Goal: Task Accomplishment & Management: Complete application form

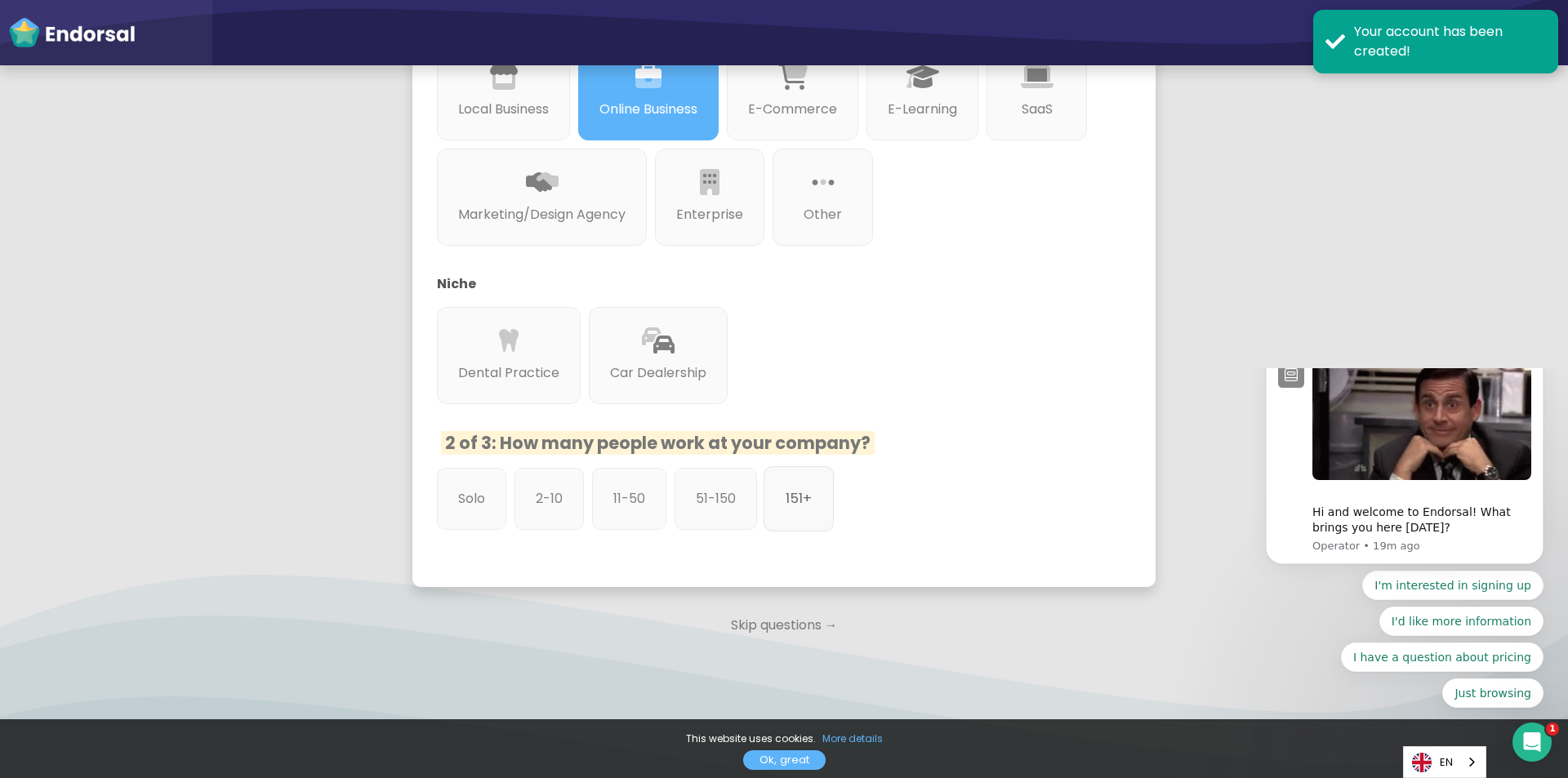
click at [787, 492] on p "151+" at bounding box center [798, 498] width 26 height 21
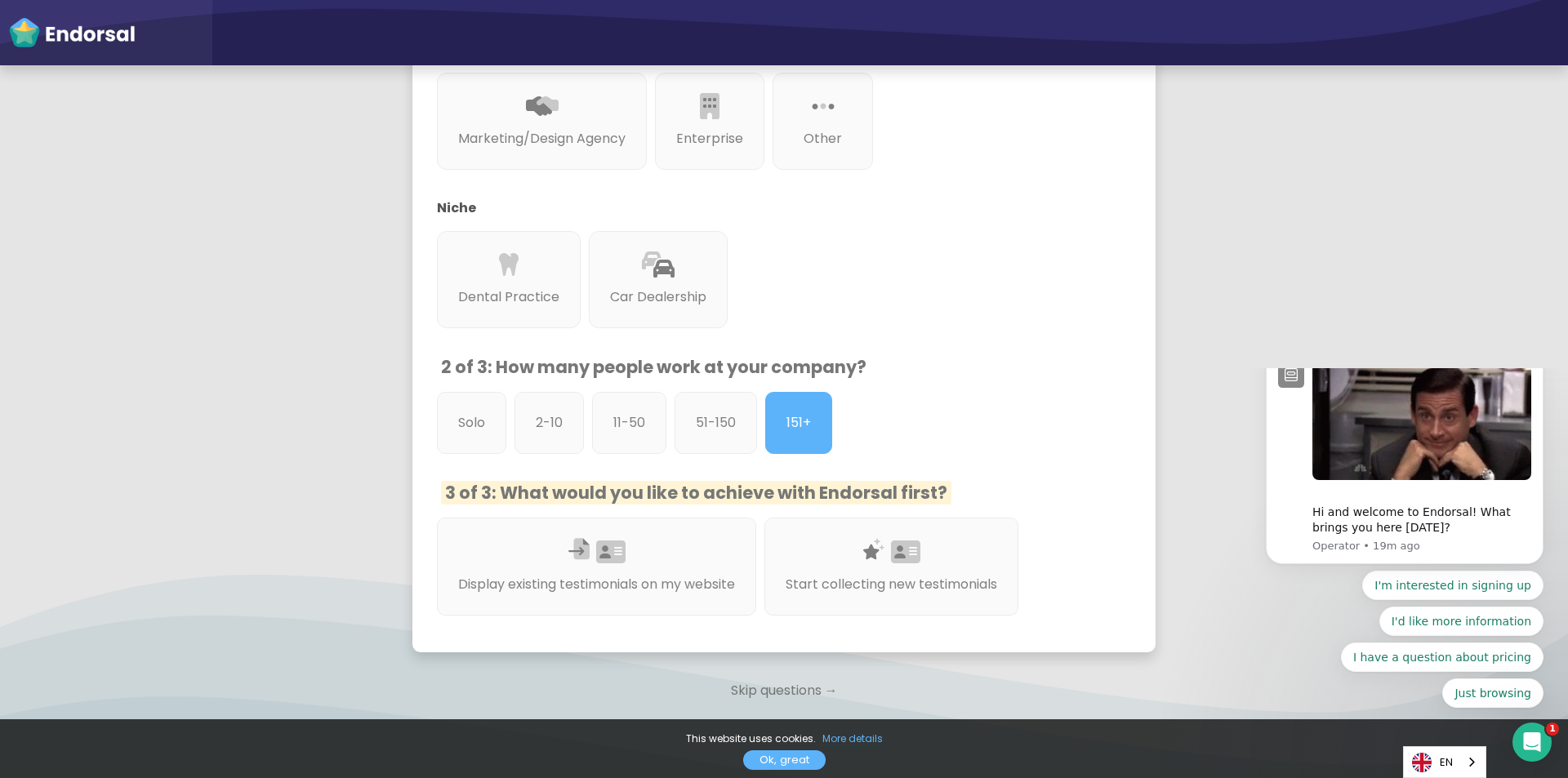
scroll to position [505, 0]
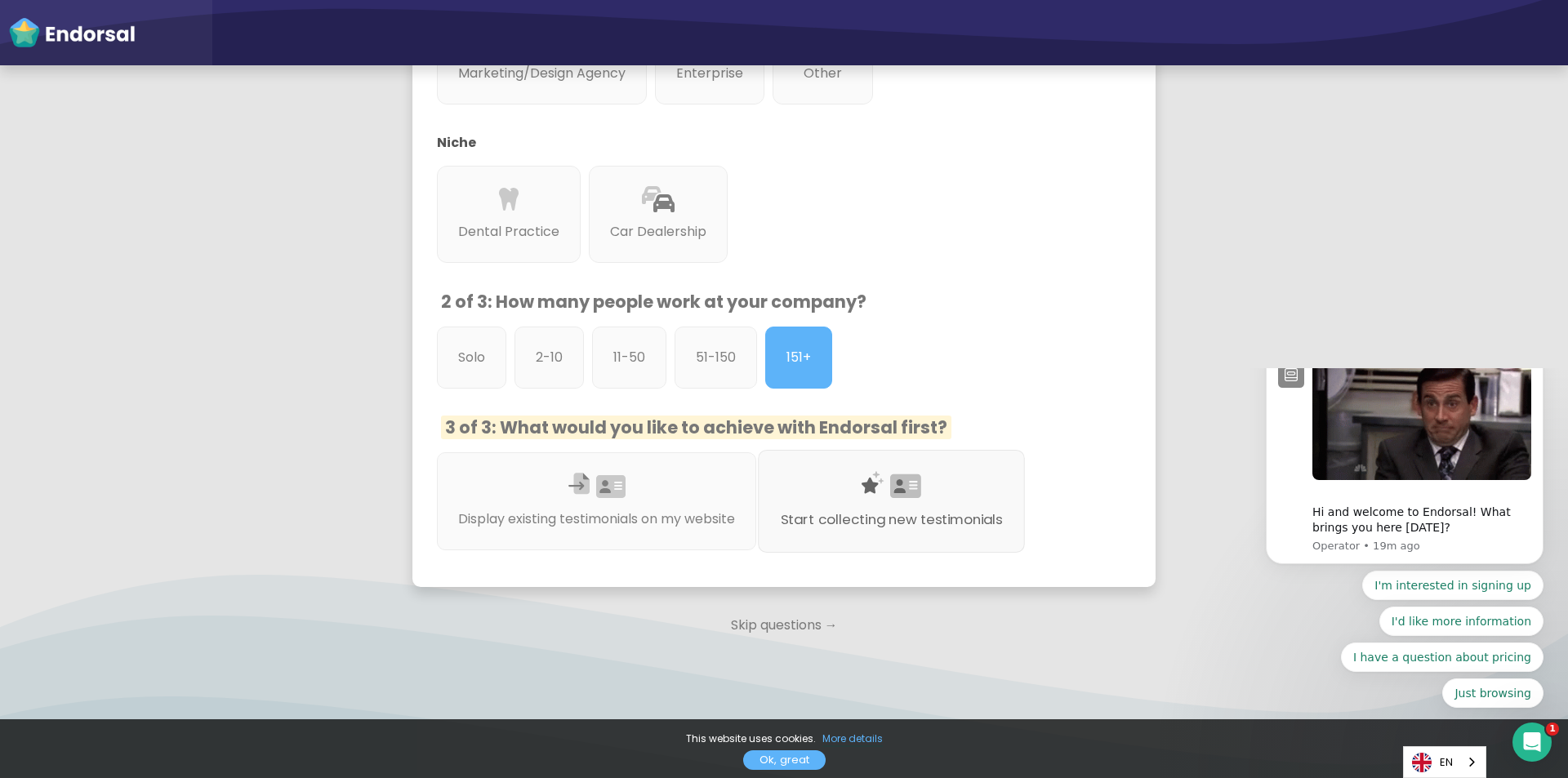
click at [911, 467] on div "Start collecting new testimonials" at bounding box center [891, 500] width 267 height 103
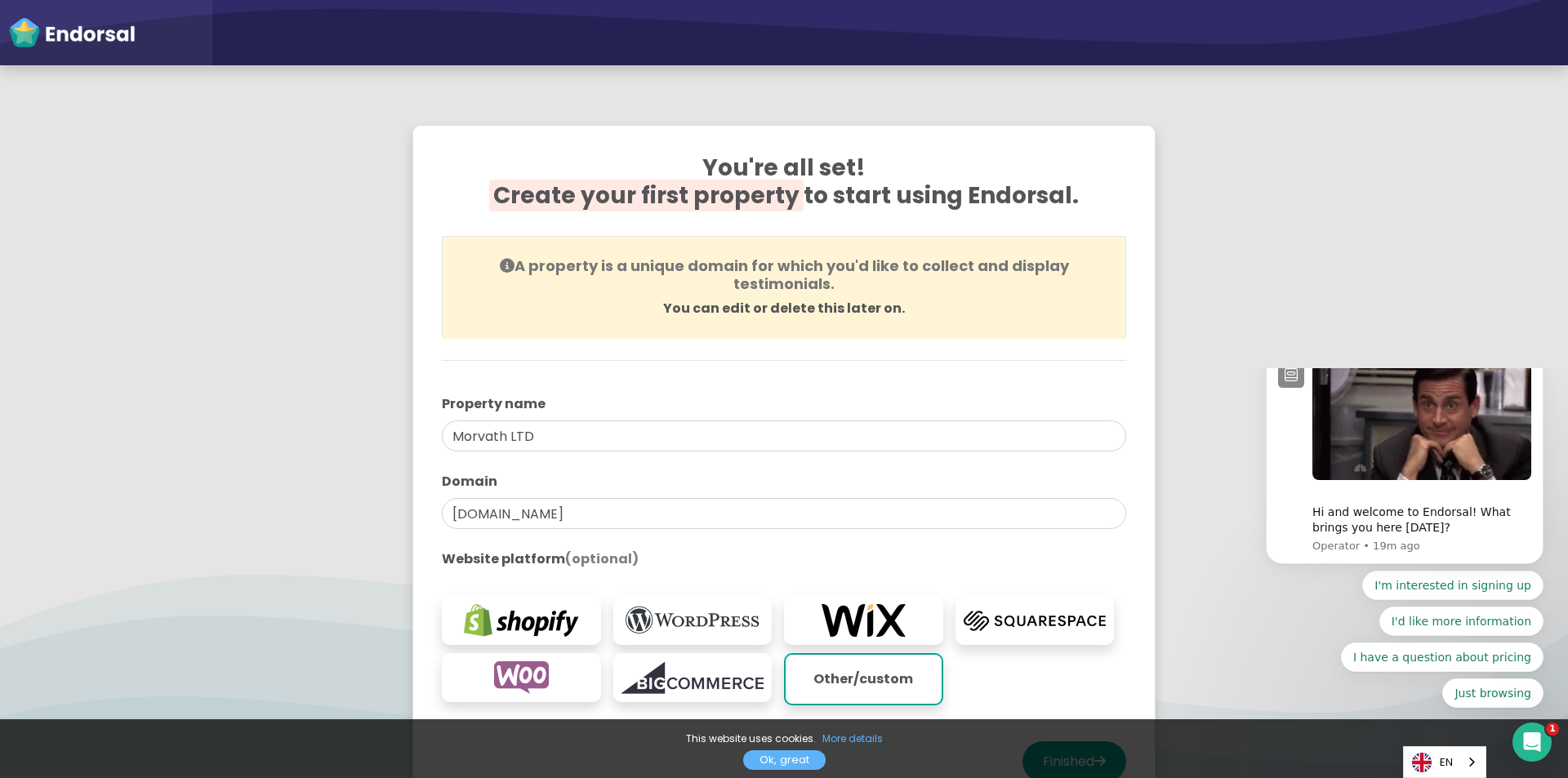
click at [1534, 356] on icon "Dismiss notification" at bounding box center [1538, 351] width 9 height 9
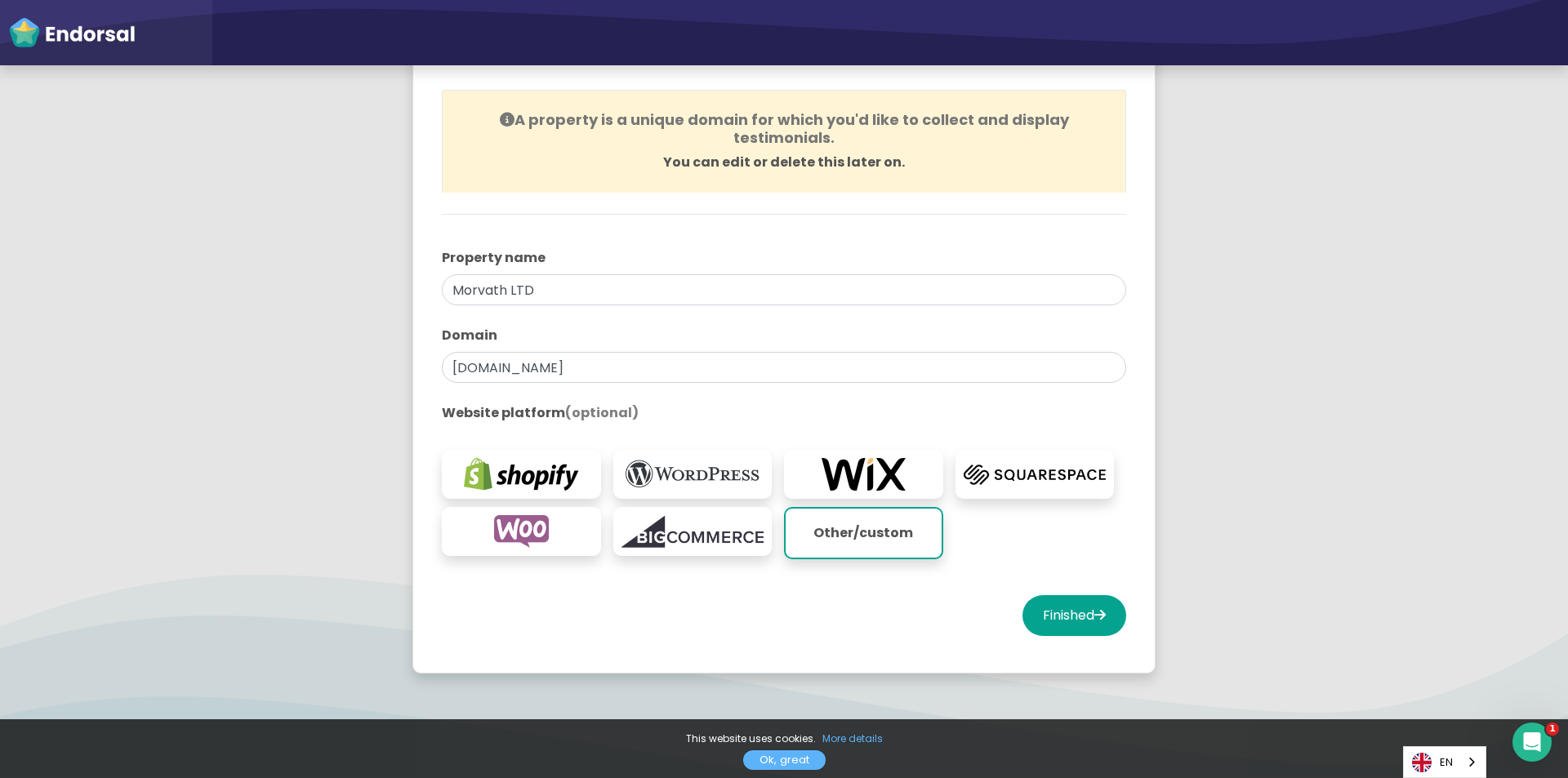
scroll to position [163, 0]
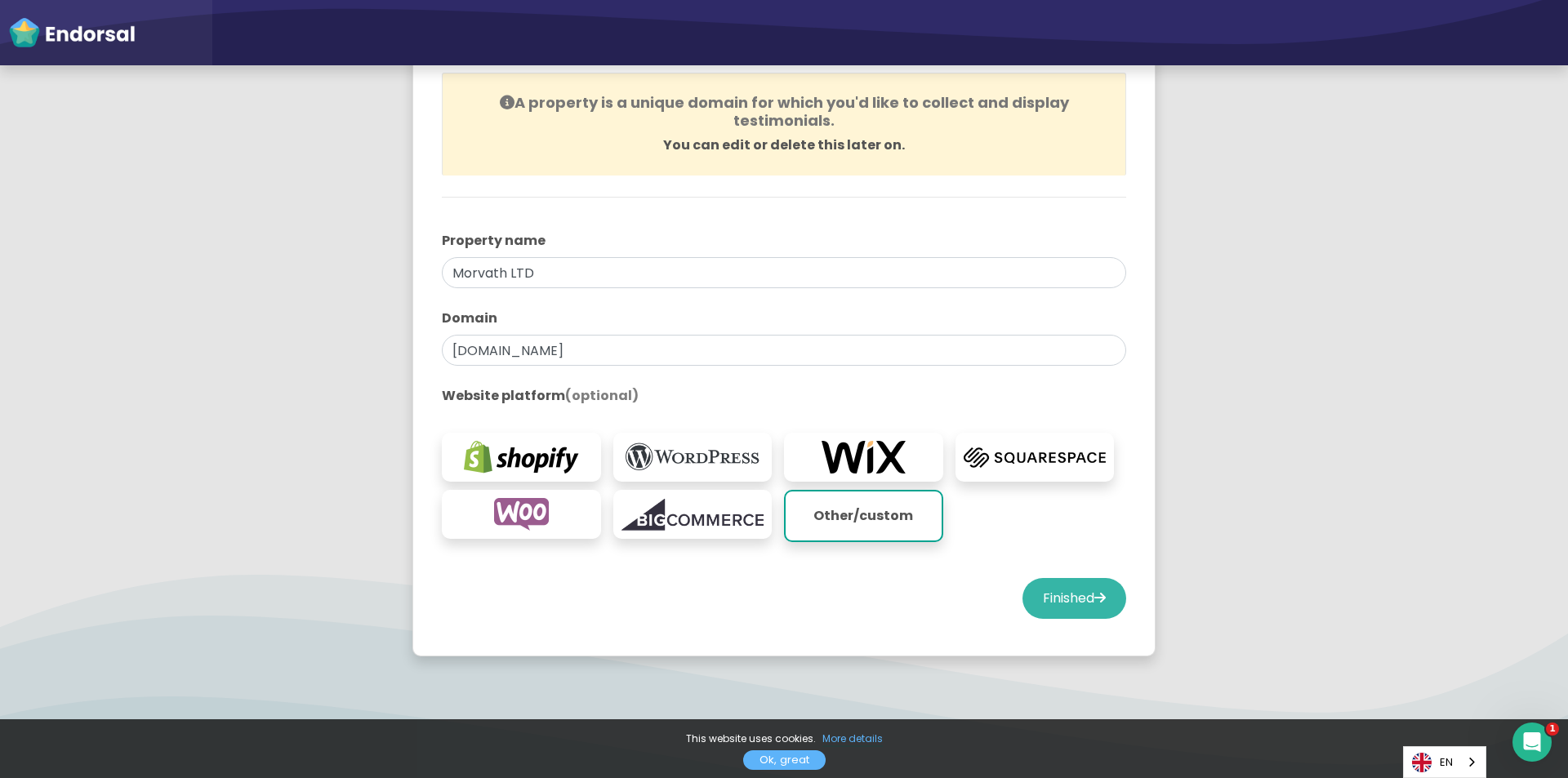
click at [1051, 594] on button "Finished" at bounding box center [1074, 599] width 104 height 41
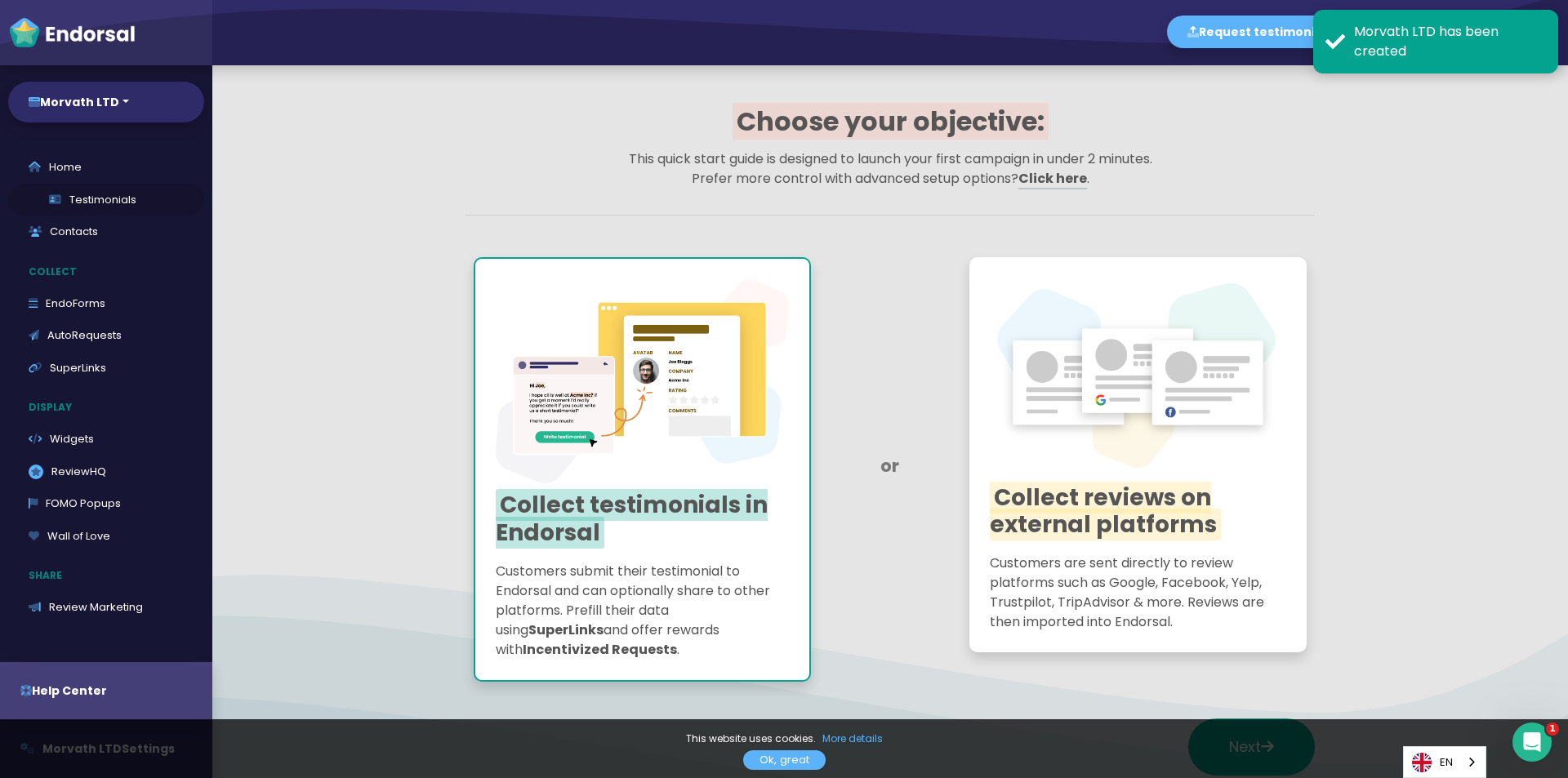
click at [72, 196] on link "Testimonials" at bounding box center [106, 199] width 196 height 32
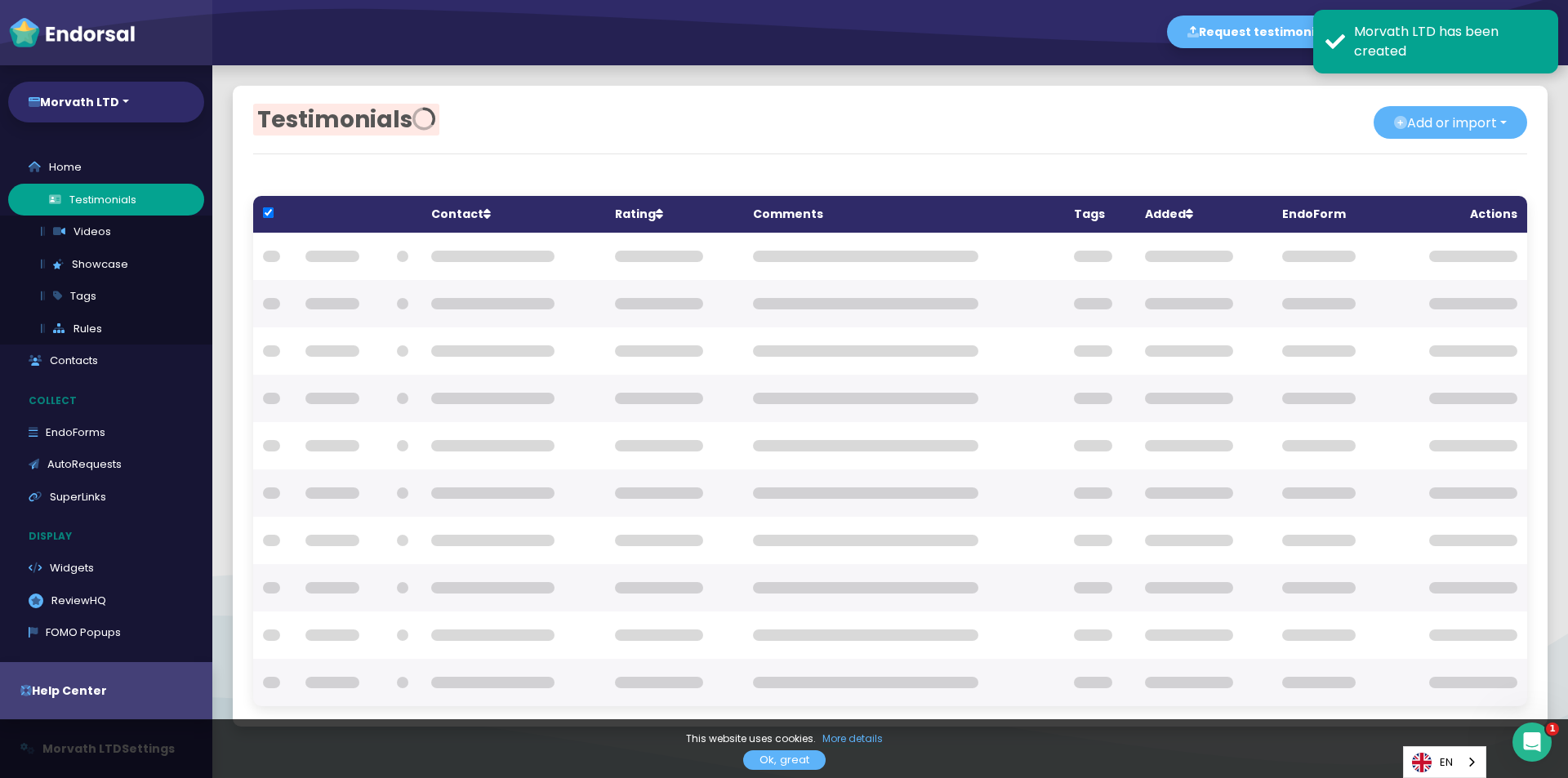
checkbox input "true"
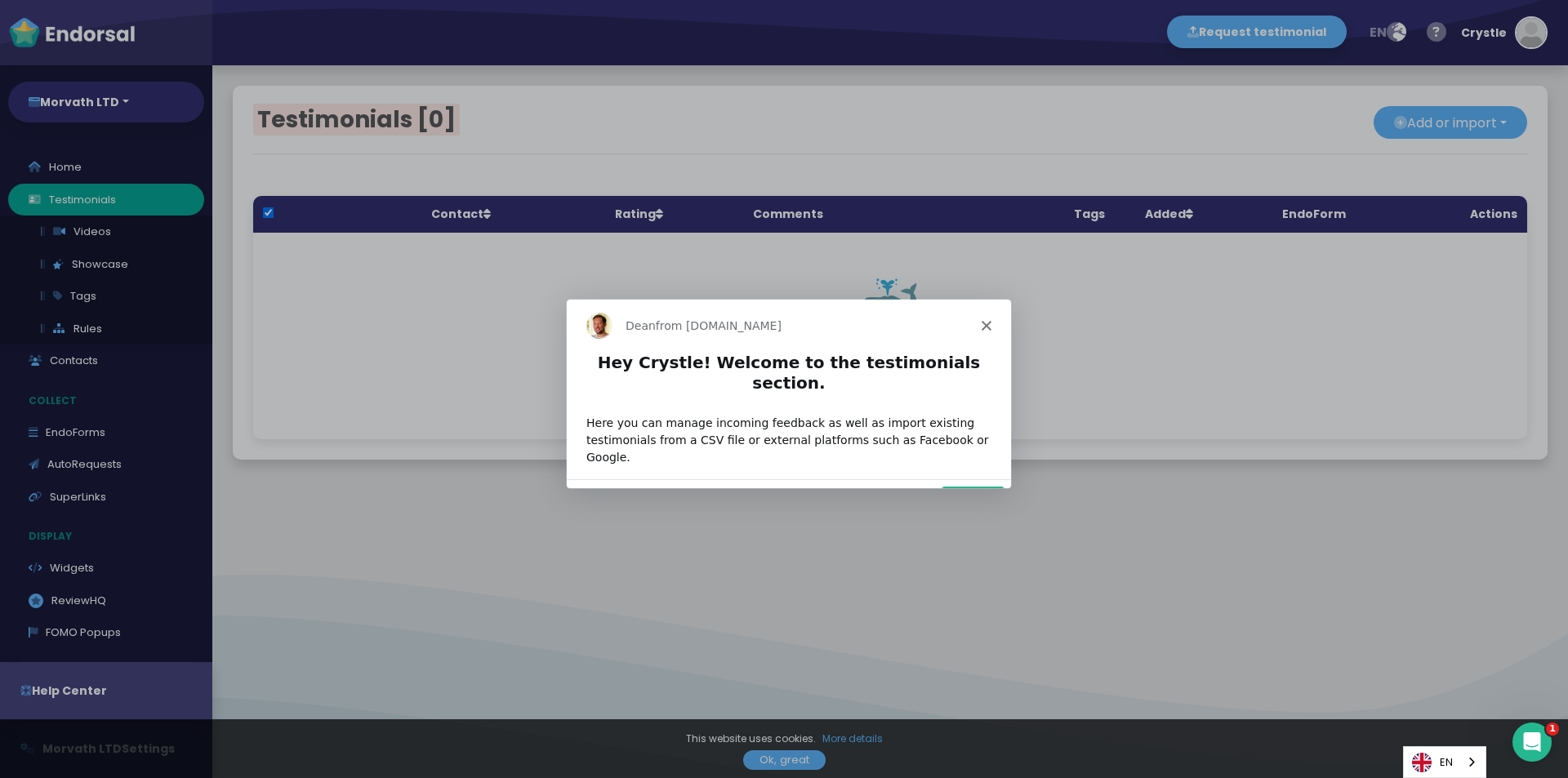
click at [986, 338] on div "[PERSON_NAME] from [DOMAIN_NAME]" at bounding box center [787, 324] width 445 height 52
click at [984, 331] on div "[PERSON_NAME] from [DOMAIN_NAME]" at bounding box center [787, 324] width 445 height 52
click at [984, 325] on polygon "Close" at bounding box center [986, 324] width 10 height 10
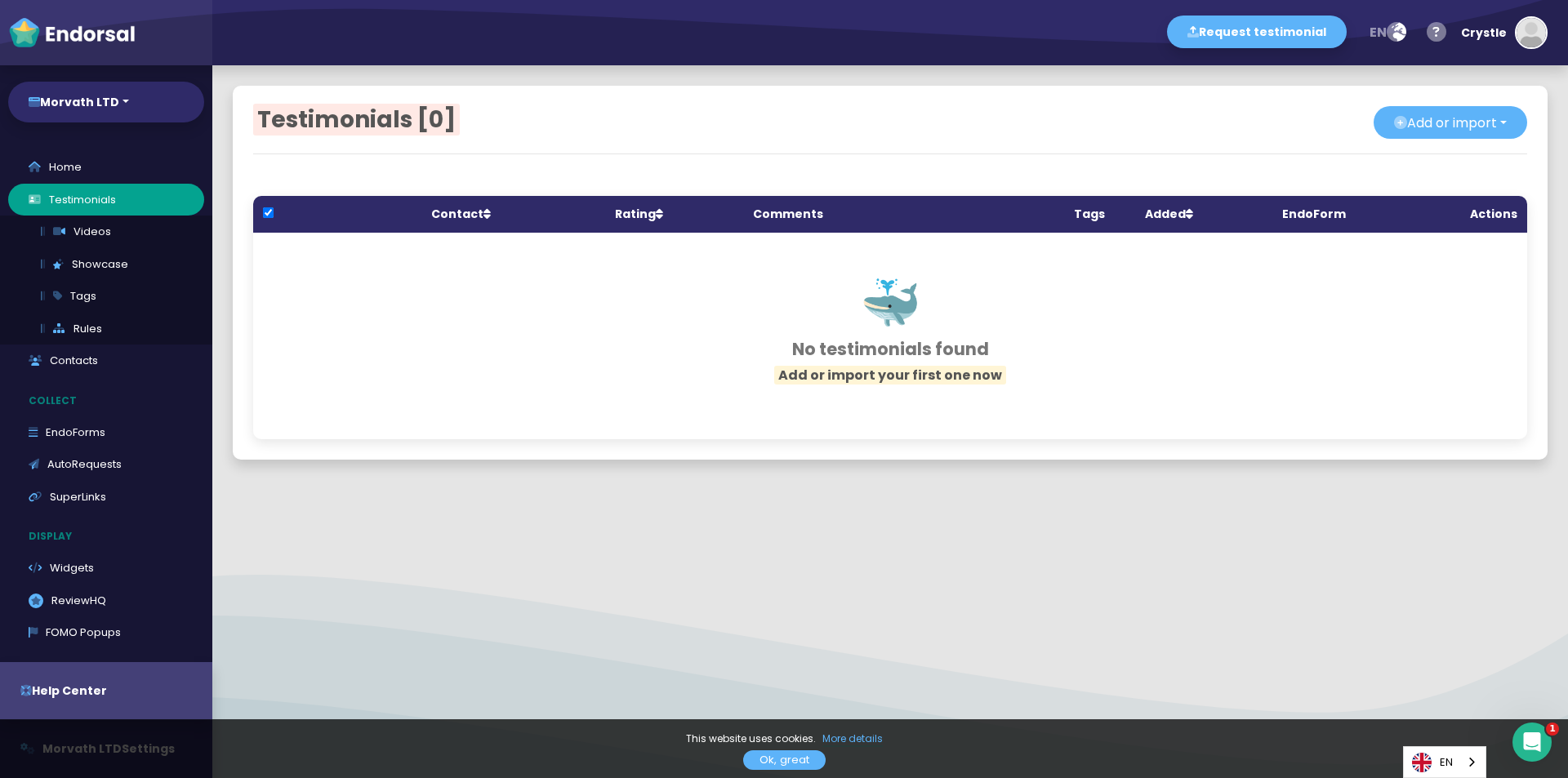
click at [1418, 105] on div "Testimonials [0] Add or import Add single Upload from CSV file Import from exte…" at bounding box center [889, 273] width 1314 height 374
click at [1418, 111] on button "Add or import" at bounding box center [1450, 122] width 153 height 32
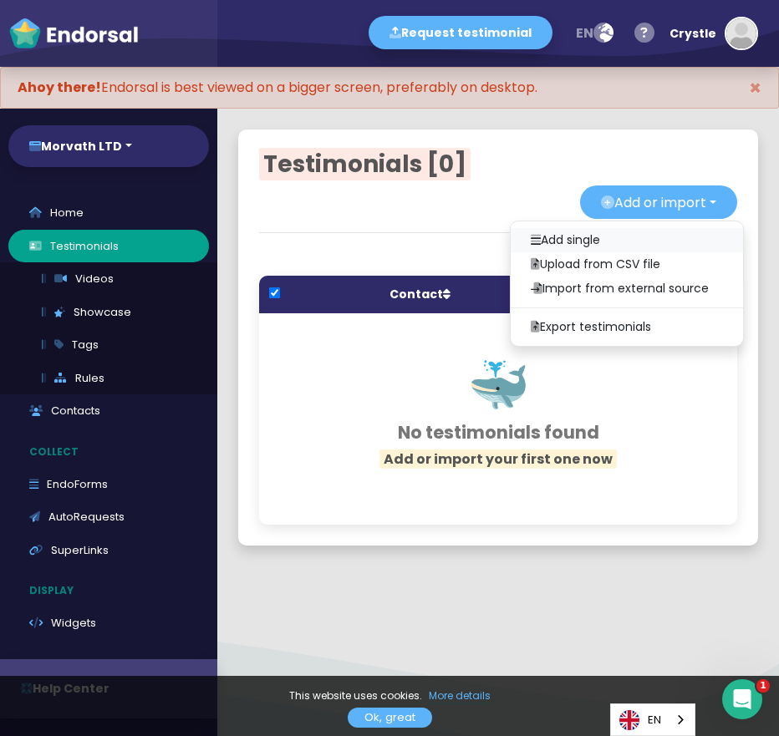
click at [600, 239] on link "Add single" at bounding box center [627, 240] width 232 height 24
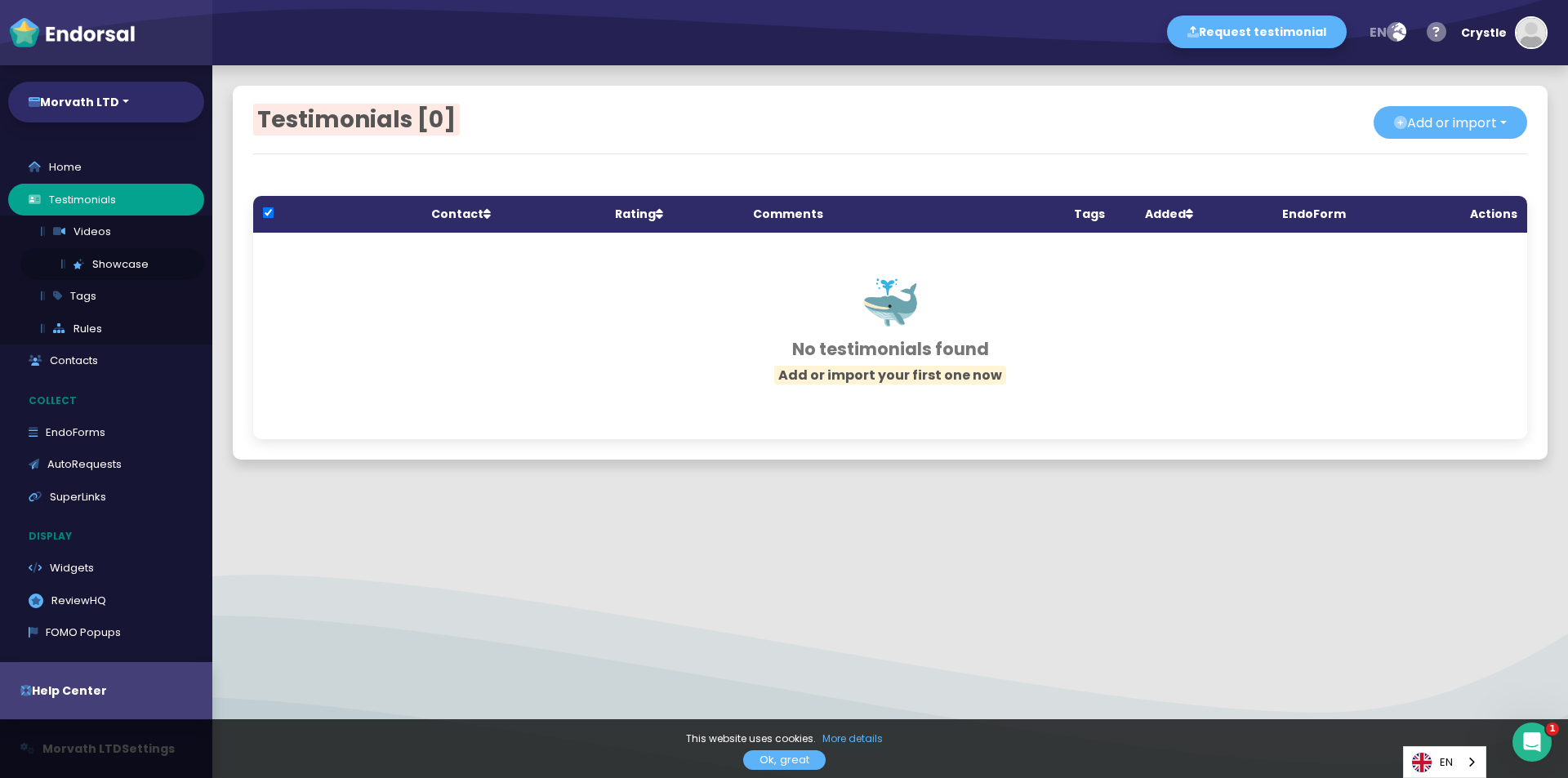
click at [101, 266] on link "Showcase" at bounding box center [112, 264] width 184 height 32
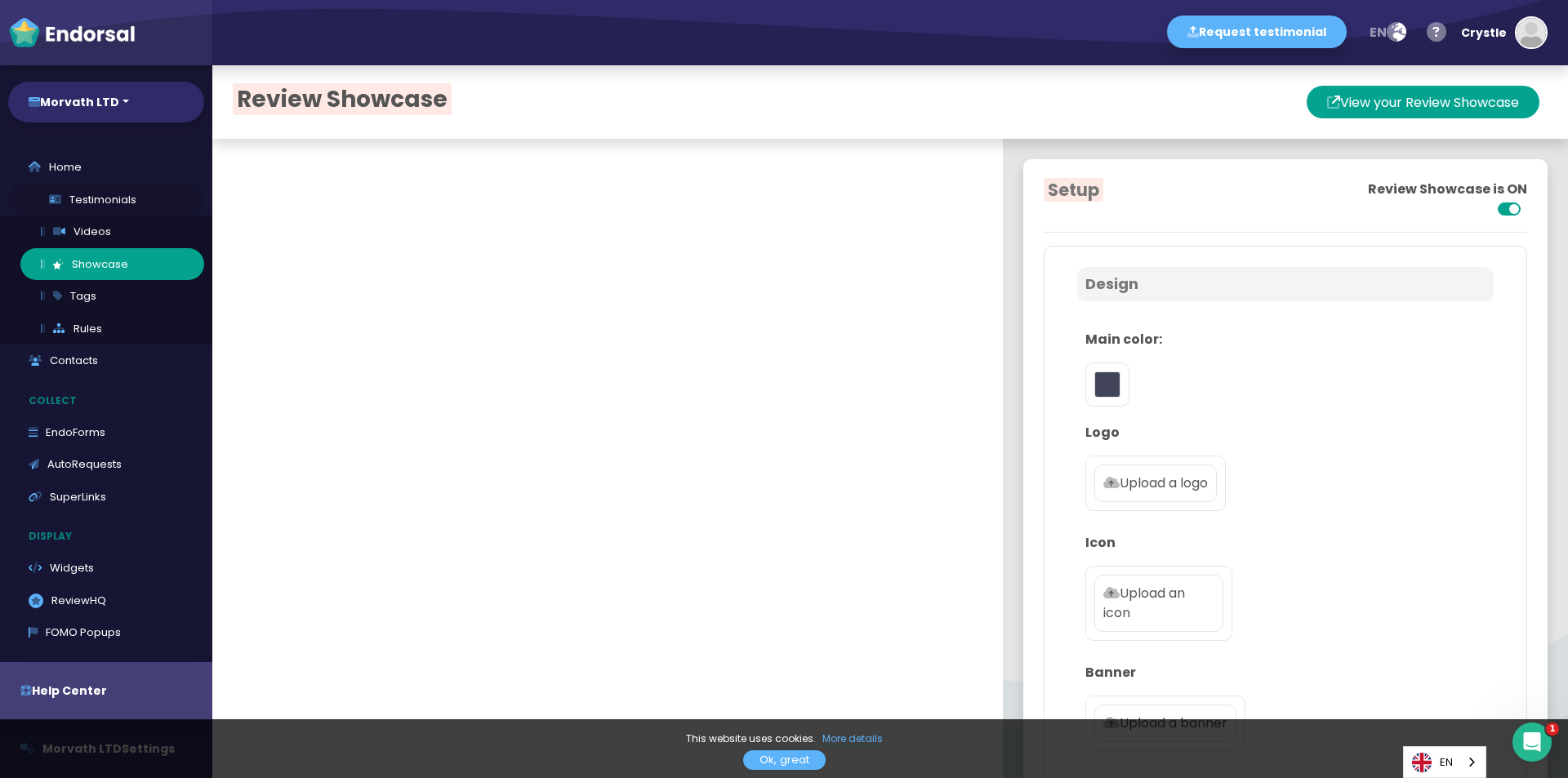
type input "#5DB3F9"
click at [72, 206] on link "Testimonials" at bounding box center [106, 199] width 196 height 32
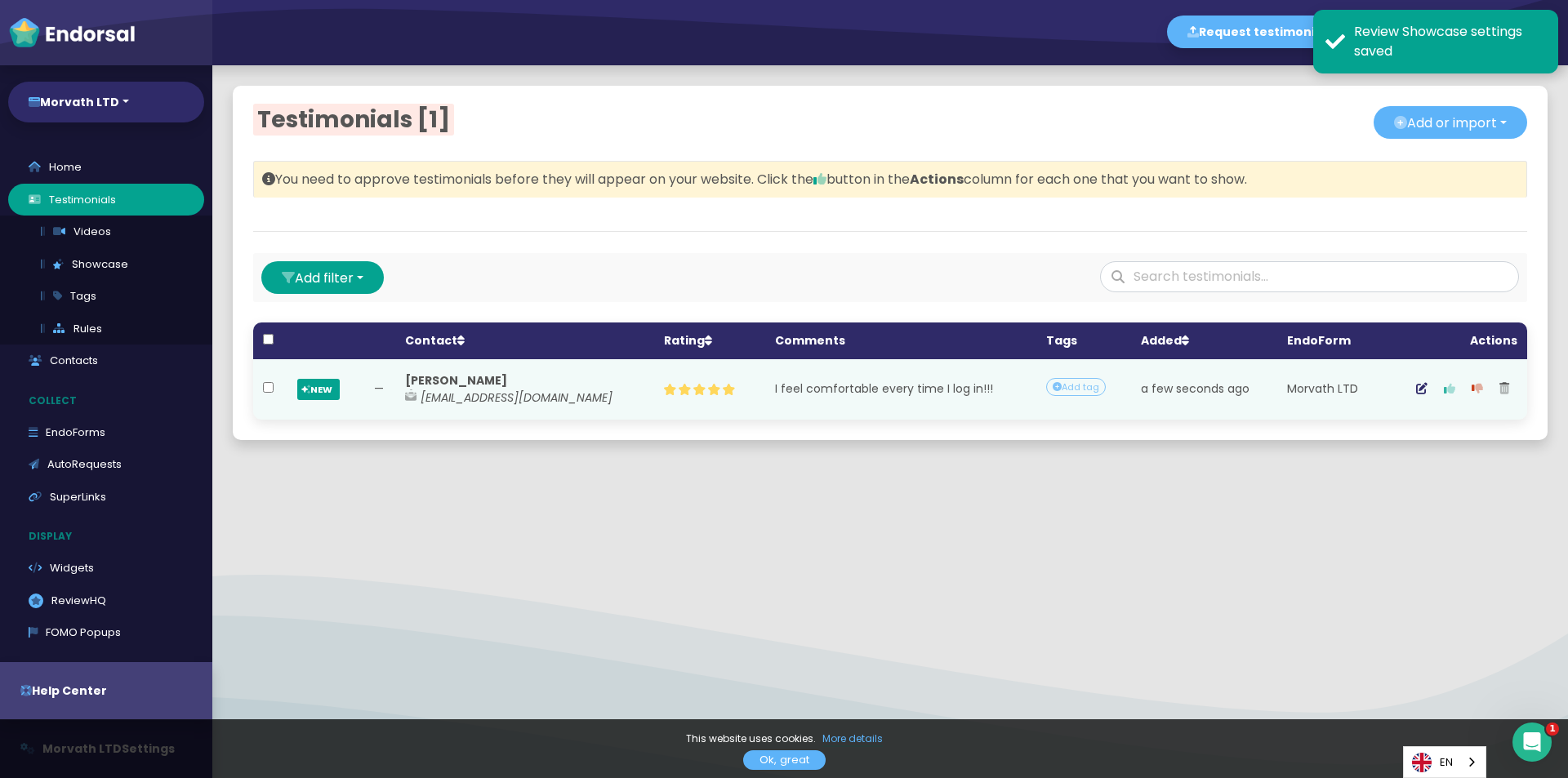
click at [1449, 392] on button "button" at bounding box center [1449, 390] width 27 height 41
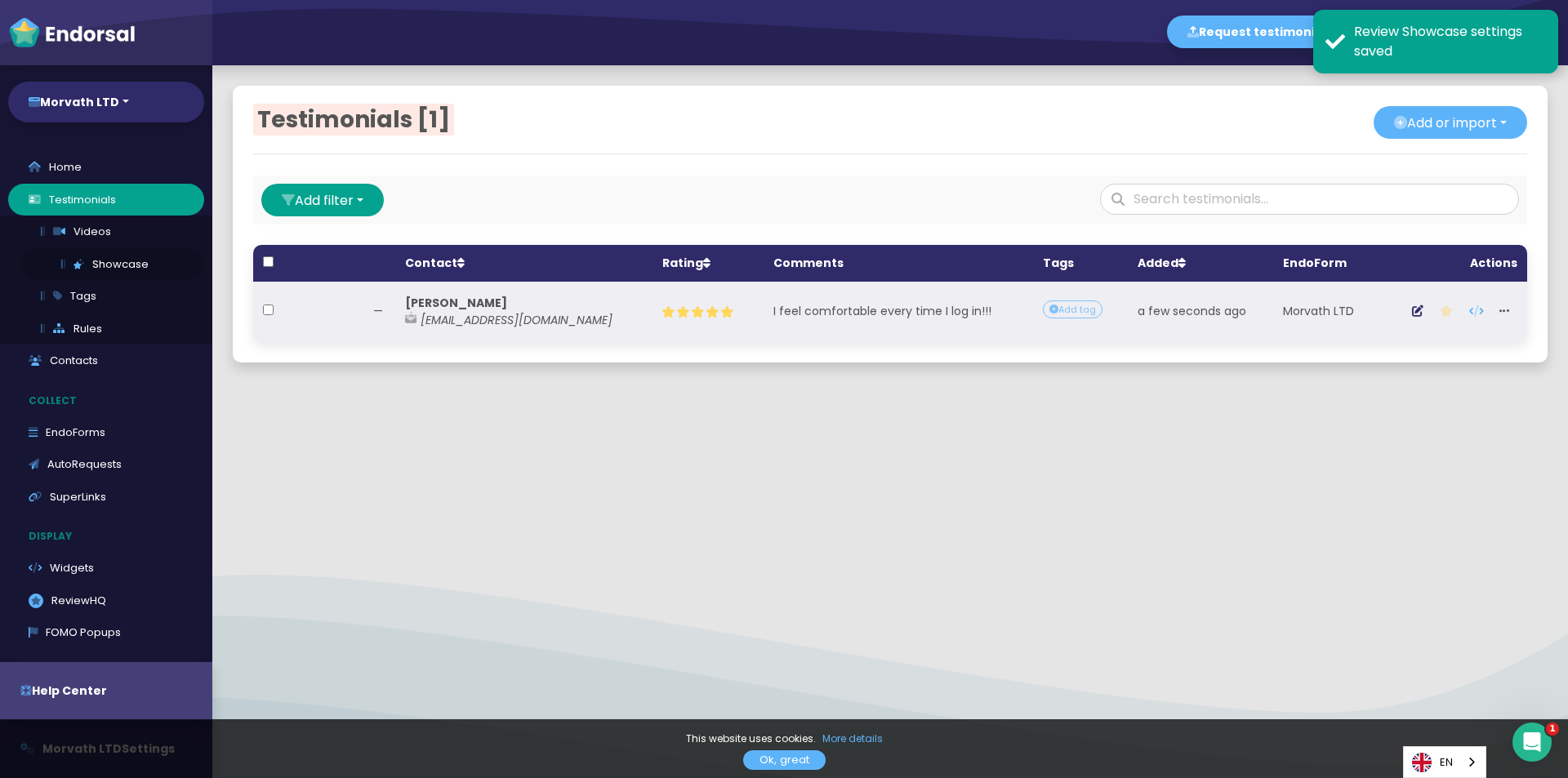
click at [102, 266] on link "Showcase" at bounding box center [112, 264] width 184 height 32
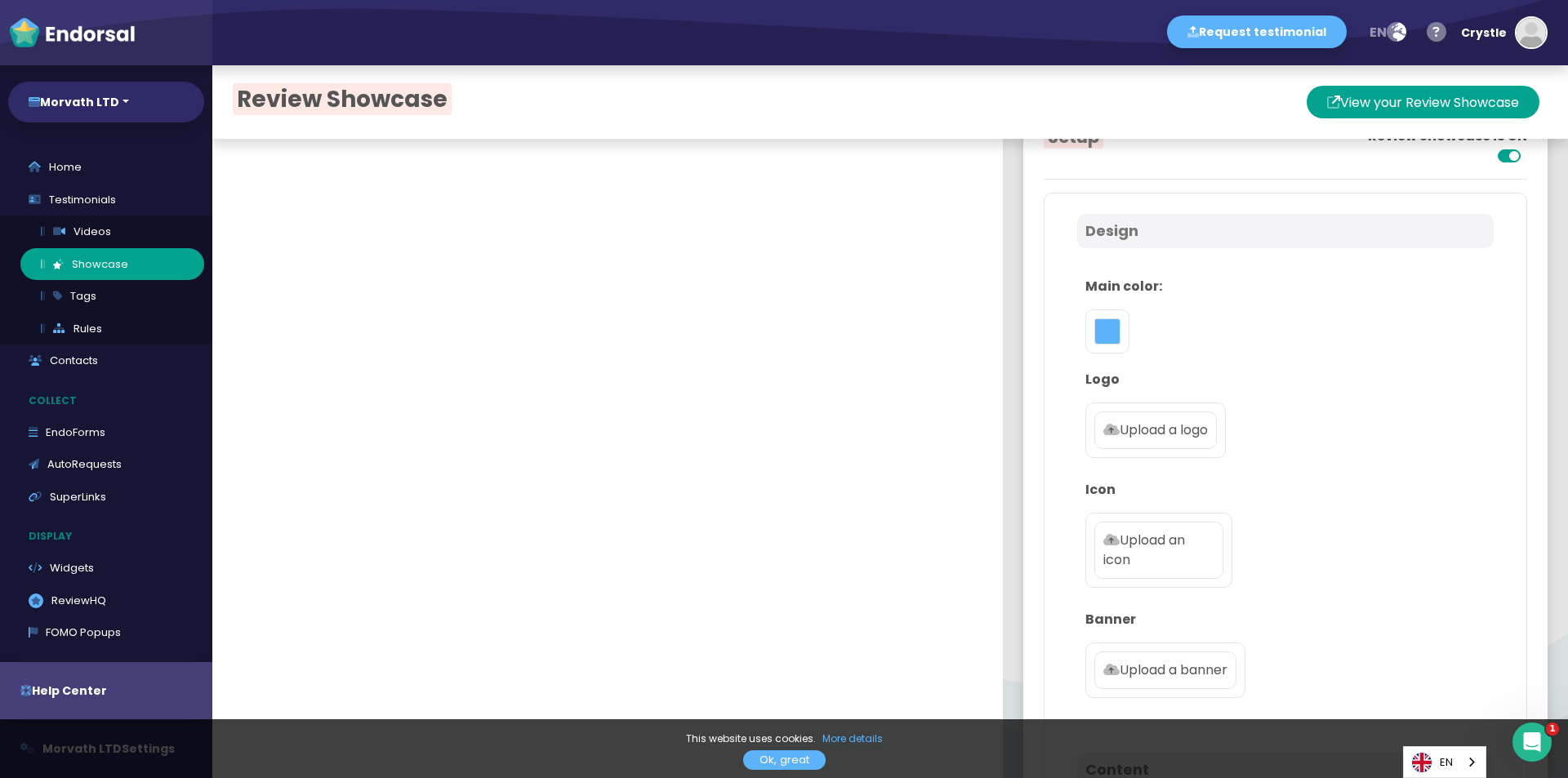
scroll to position [82, 0]
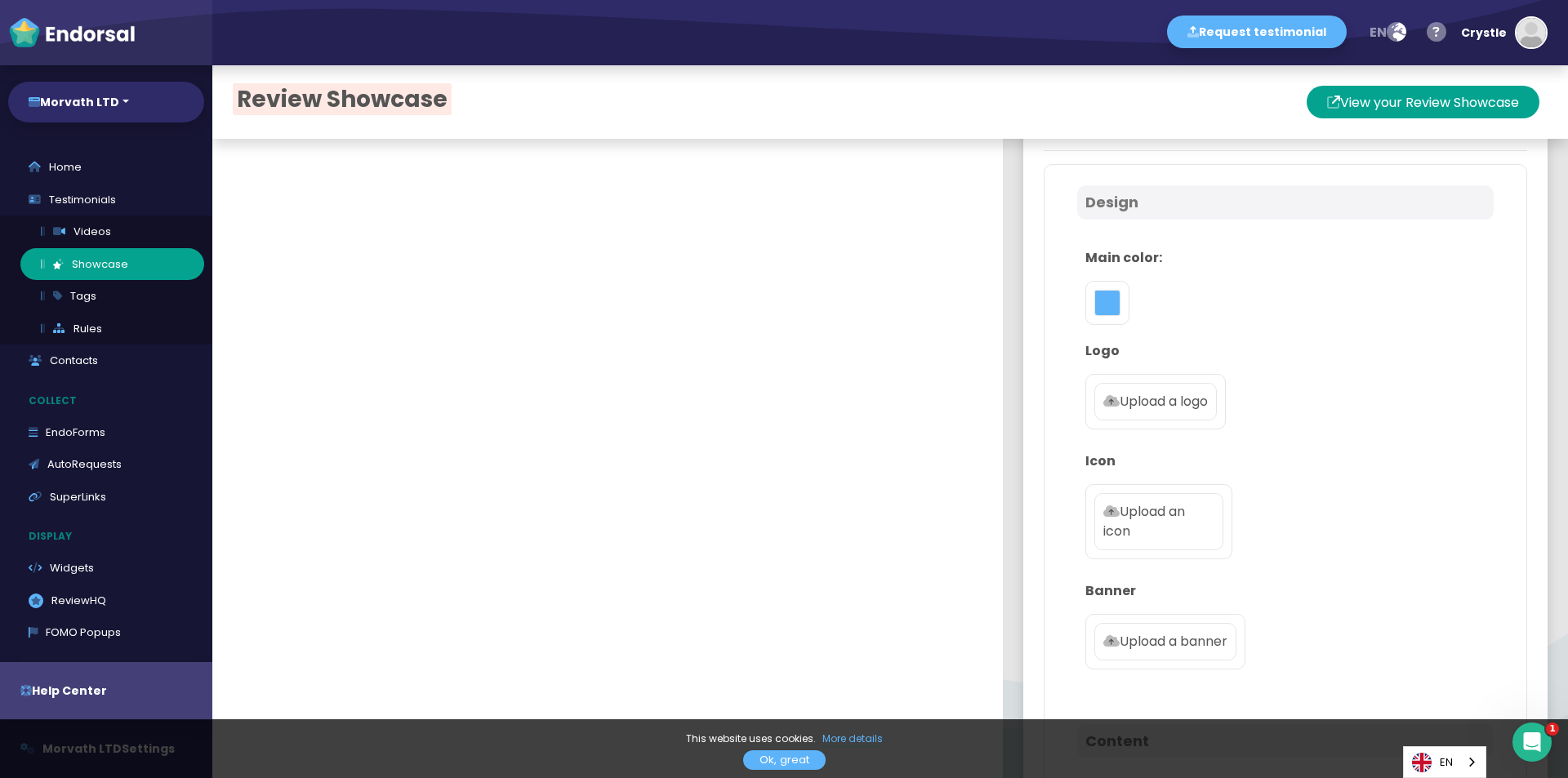
click at [1154, 389] on label "Upload a logo" at bounding box center [1155, 402] width 122 height 37
click at [0, 0] on input "Upload a logo" at bounding box center [0, 0] width 0 height 0
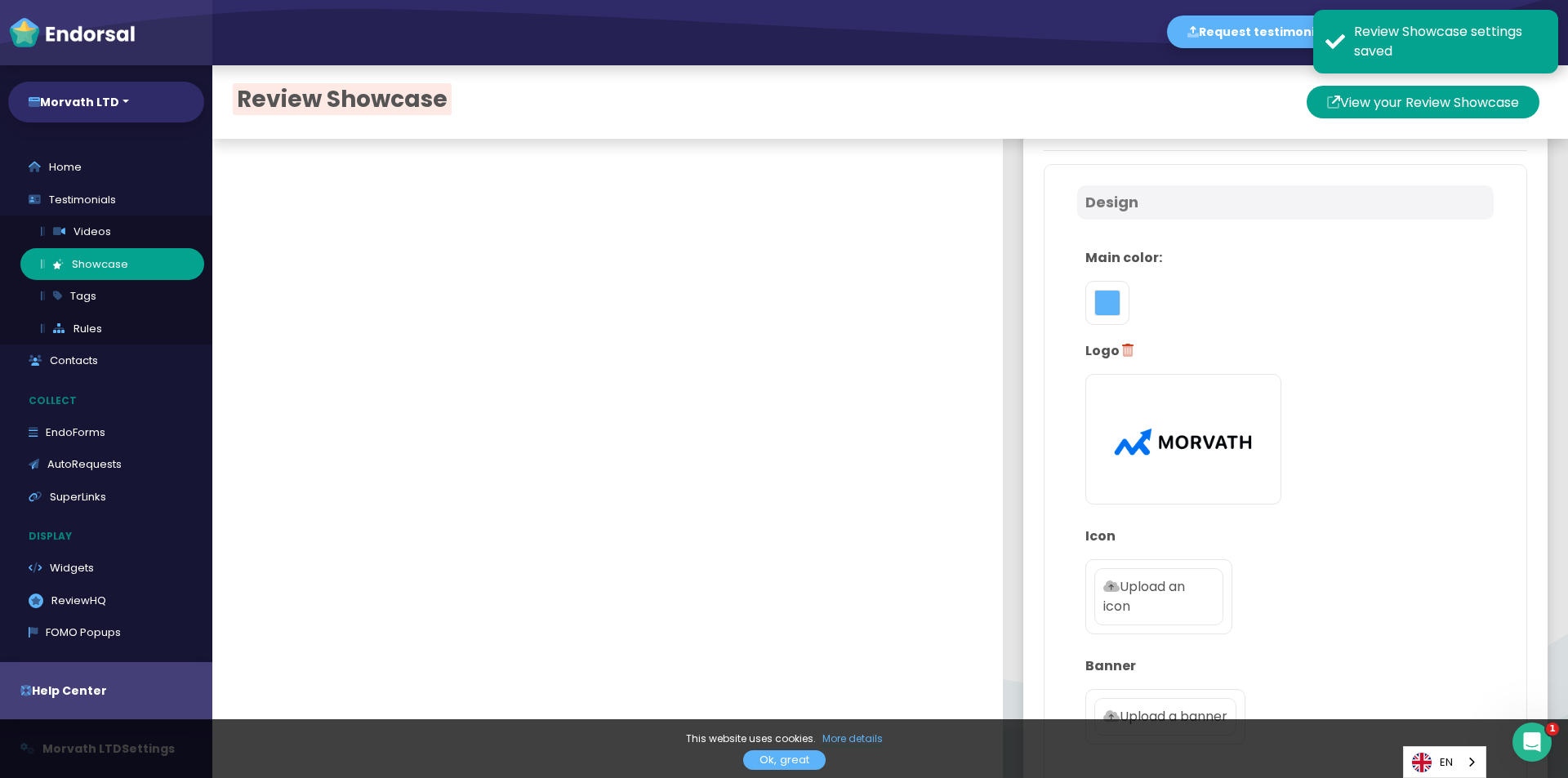
click at [1103, 288] on div at bounding box center [1107, 302] width 44 height 44
click at [1094, 303] on button "toggle color picker dialog" at bounding box center [1107, 303] width 26 height 26
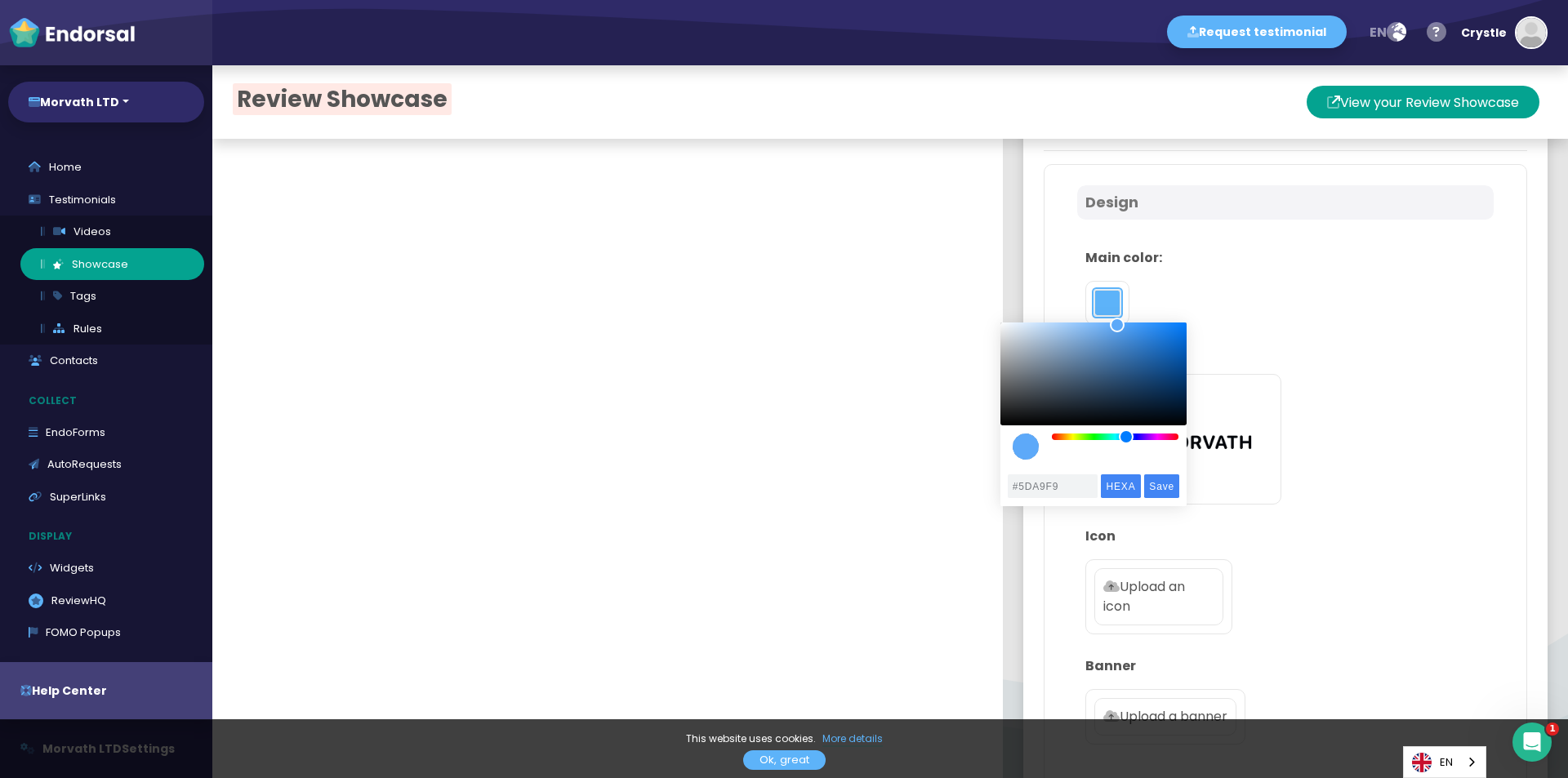
click at [1125, 441] on div "color picker dialog" at bounding box center [1125, 437] width 15 height 15
type input "#308CEC"
drag, startPoint x: 1121, startPoint y: 330, endPoint x: 1148, endPoint y: 330, distance: 27.0
click at [1148, 330] on div "color picker dialog" at bounding box center [1147, 329] width 15 height 15
click at [1175, 486] on input "Save" at bounding box center [1162, 487] width 35 height 23
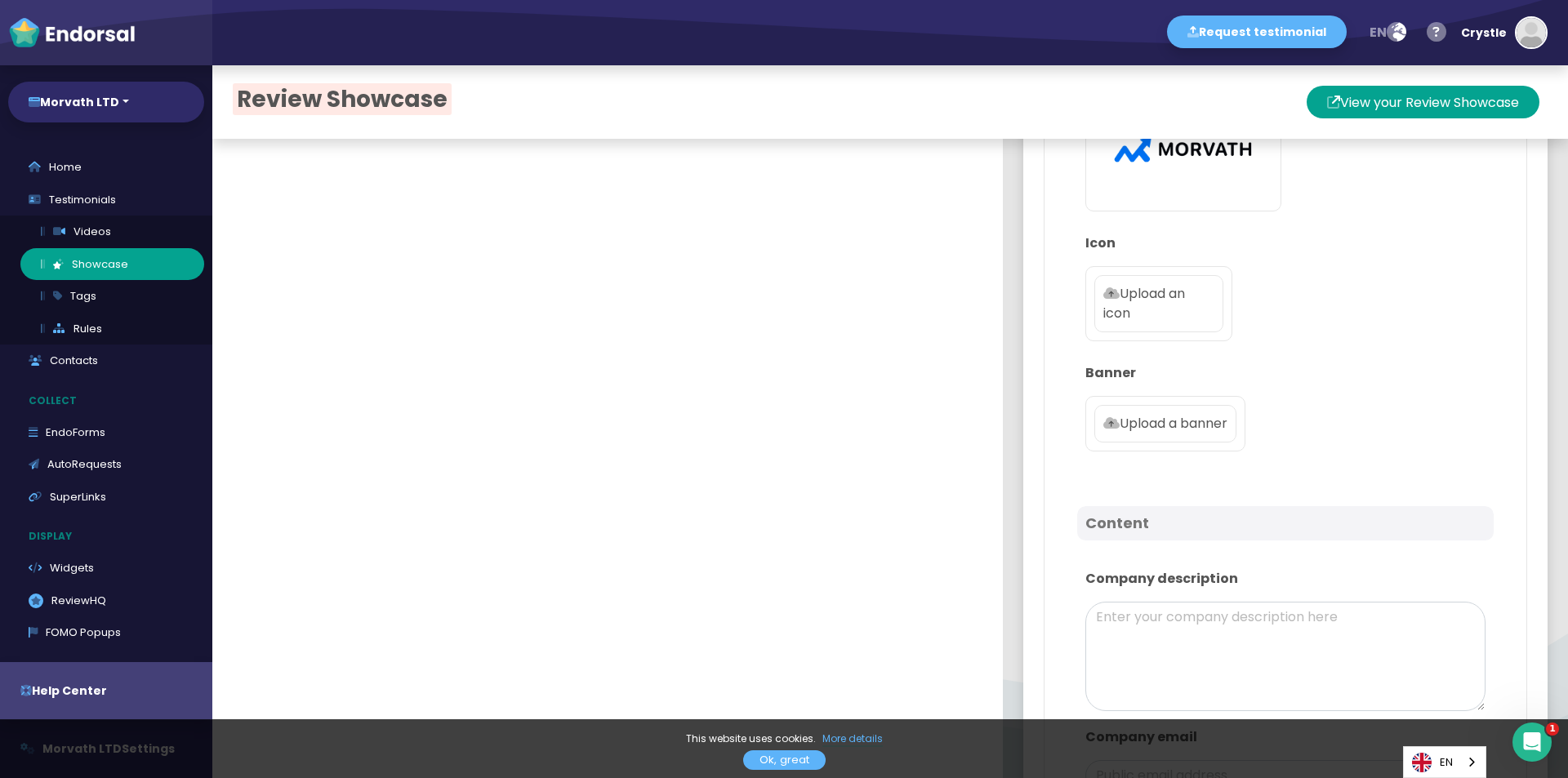
scroll to position [326, 0]
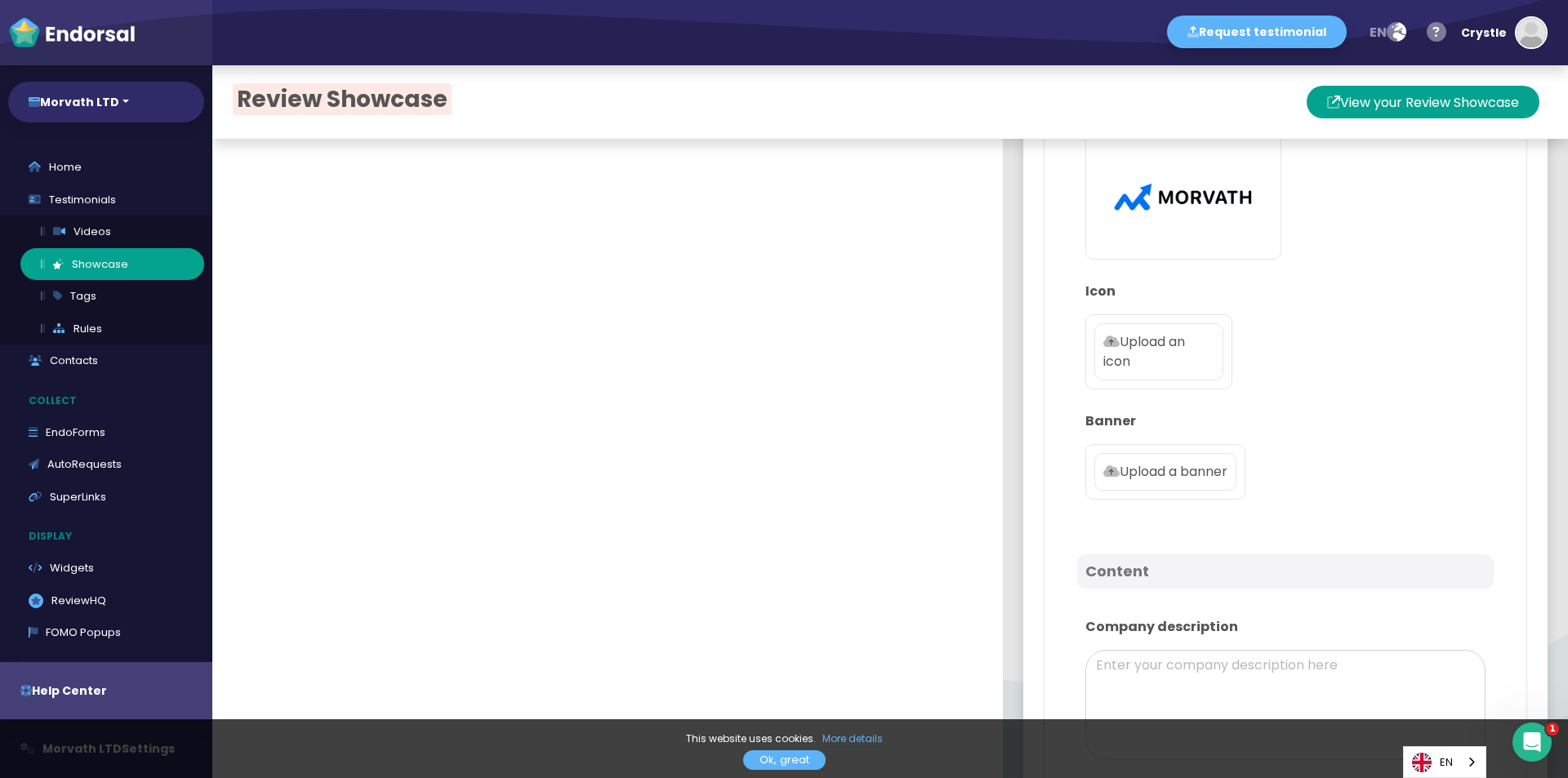
click at [1103, 338] on icon at bounding box center [1111, 341] width 17 height 13
click at [0, 0] on input "Upload an icon" at bounding box center [0, 0] width 0 height 0
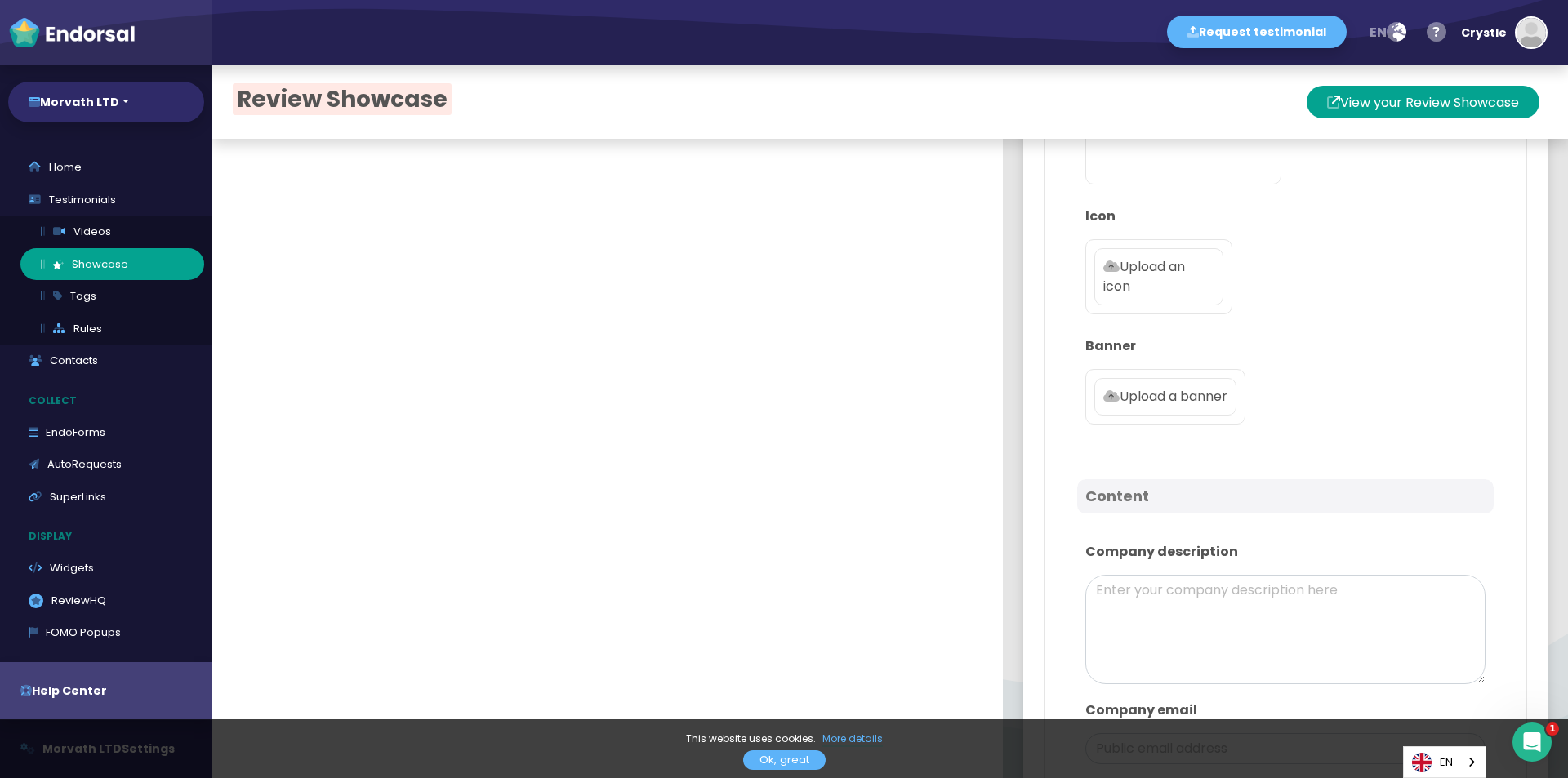
scroll to position [409, 0]
click at [1127, 405] on label "Upload a banner" at bounding box center [1165, 390] width 142 height 37
click at [0, 0] on input "Upload a banner" at bounding box center [0, 0] width 0 height 0
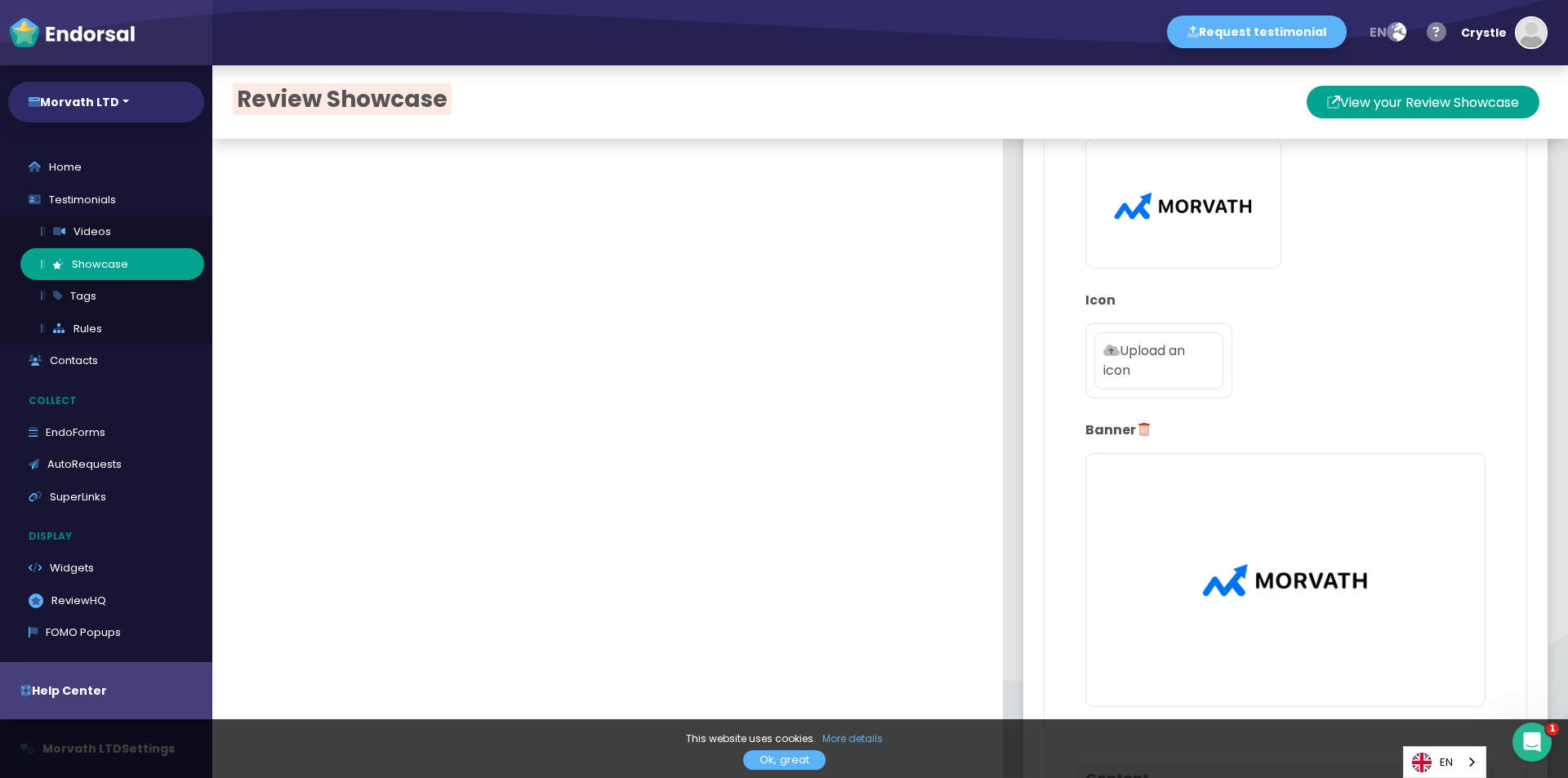
scroll to position [326, 0]
click at [1134, 351] on p "Upload an icon" at bounding box center [1159, 352] width 111 height 39
click at [0, 0] on input "Upload an icon" at bounding box center [0, 0] width 0 height 0
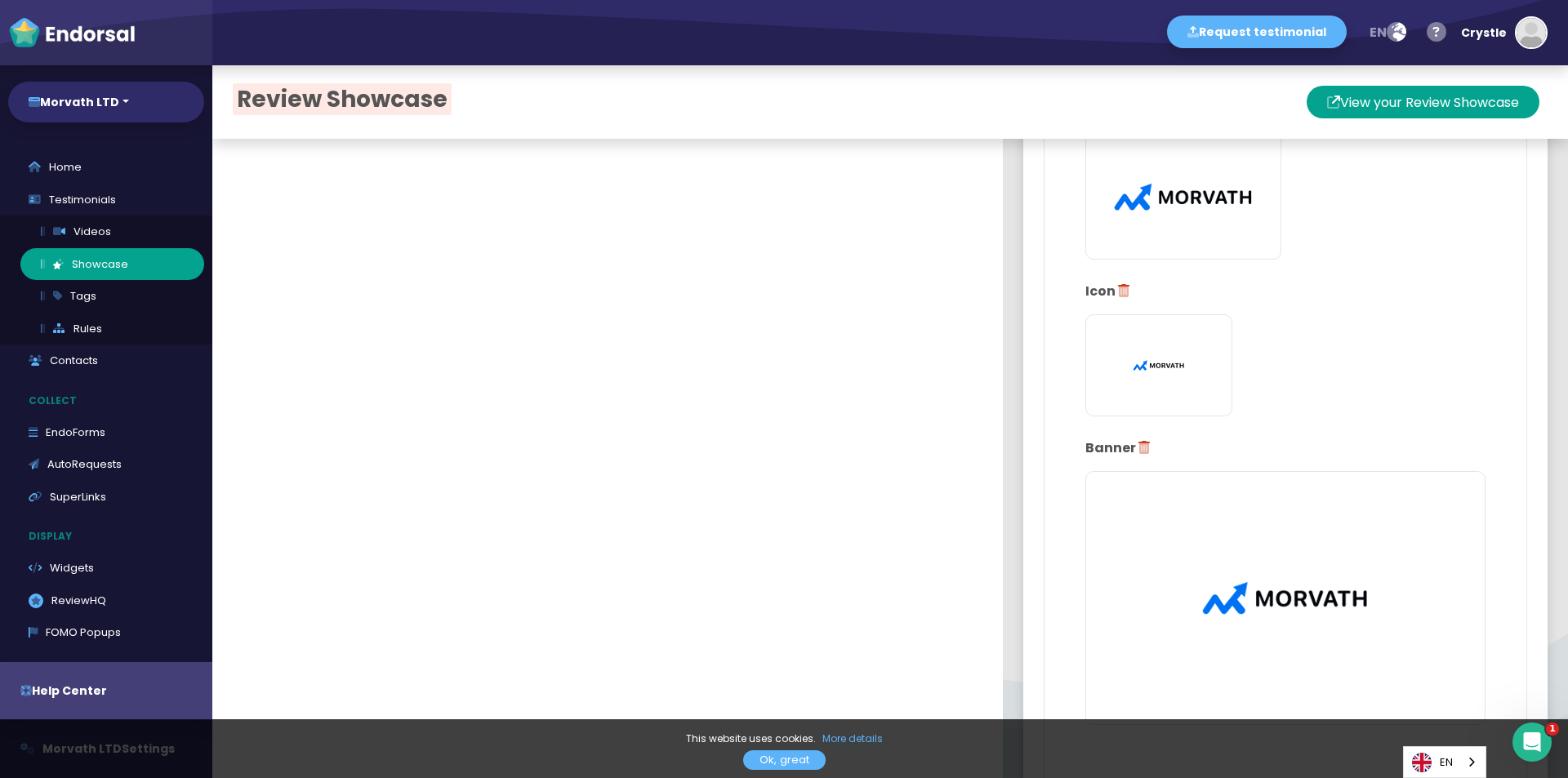
click at [1138, 449] on icon at bounding box center [1144, 447] width 12 height 13
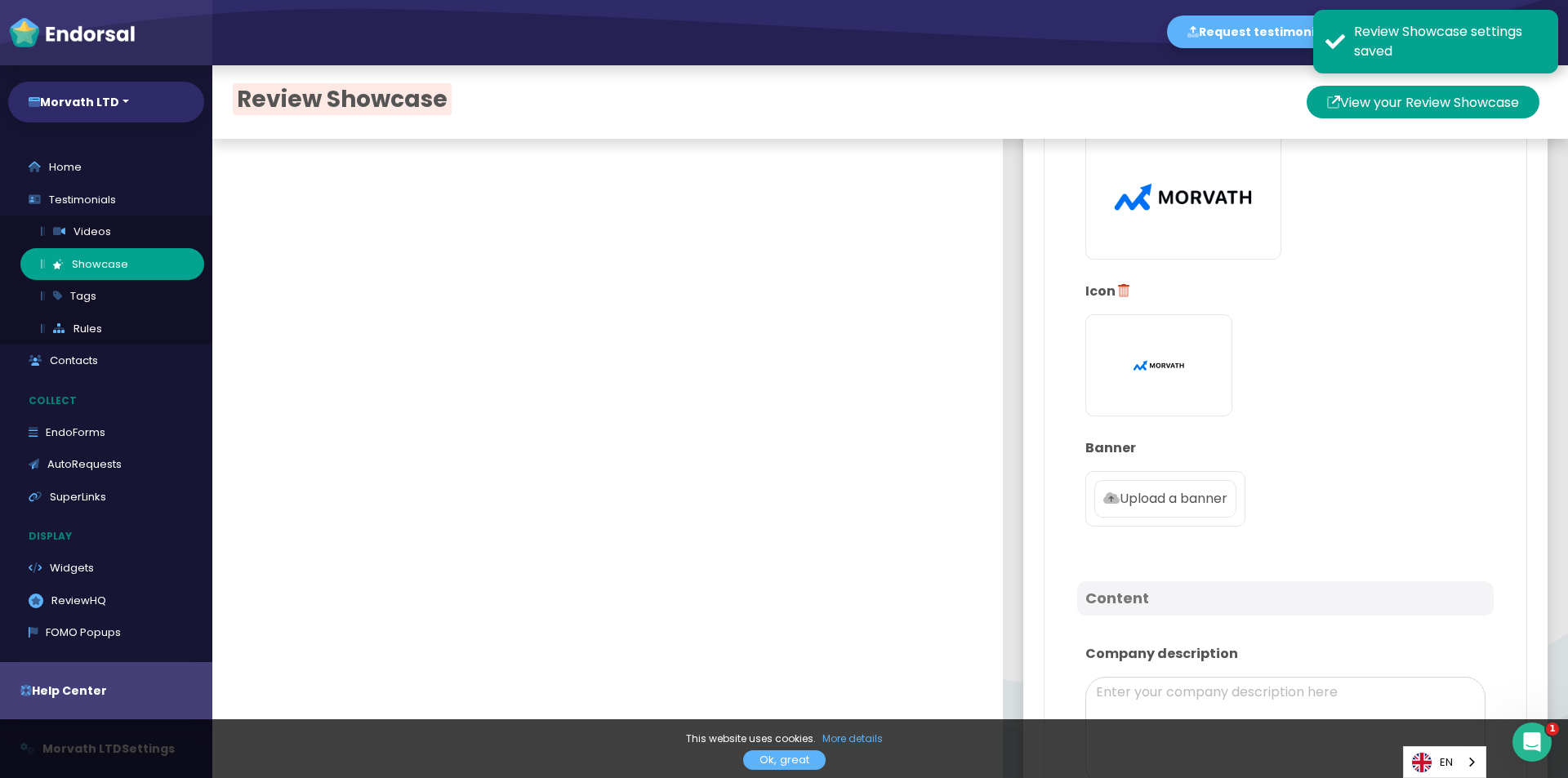
click at [1140, 495] on p "Upload a banner" at bounding box center [1165, 499] width 124 height 20
click at [0, 0] on input "Upload a banner" at bounding box center [0, 0] width 0 height 0
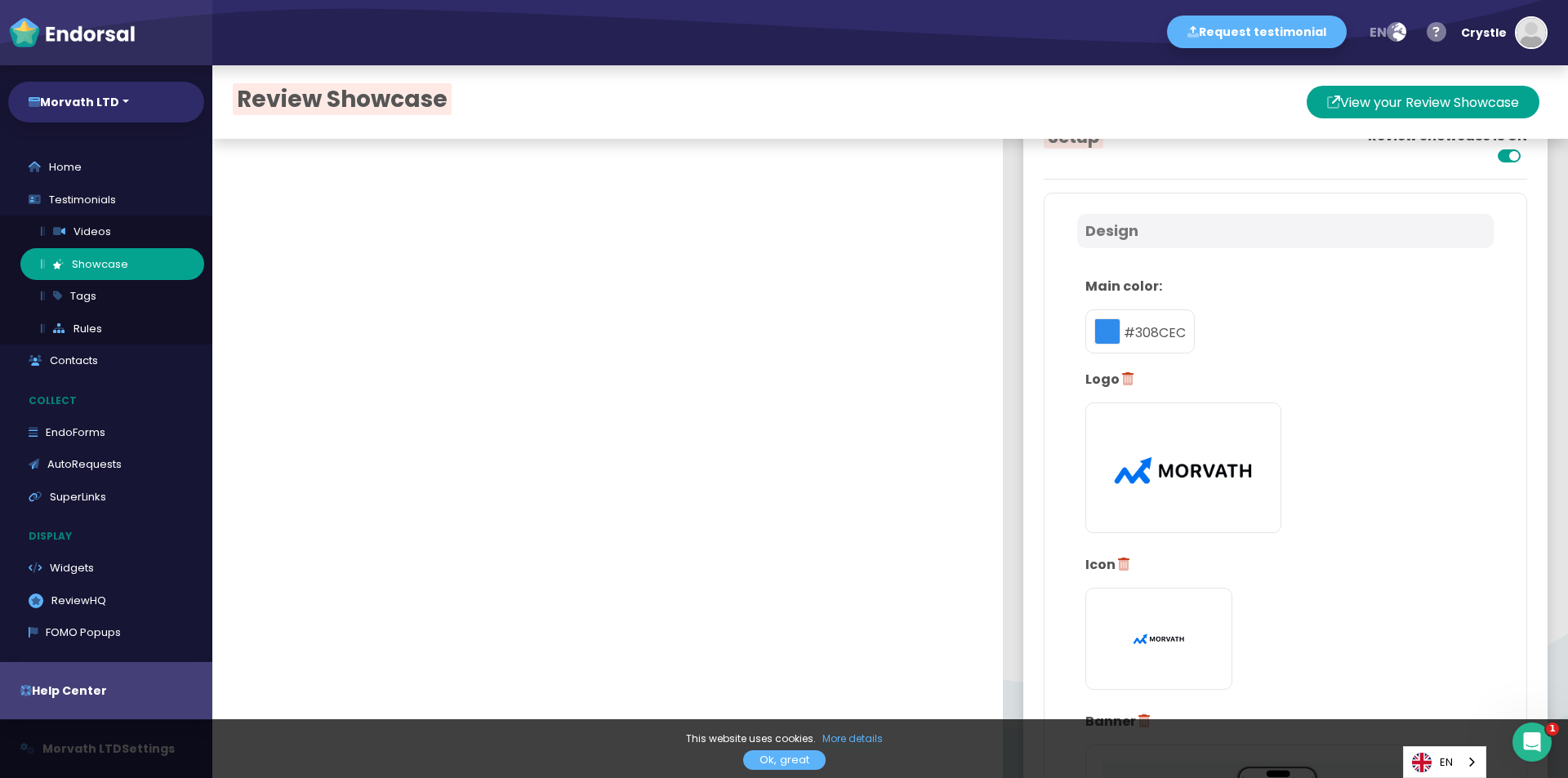
scroll to position [82, 0]
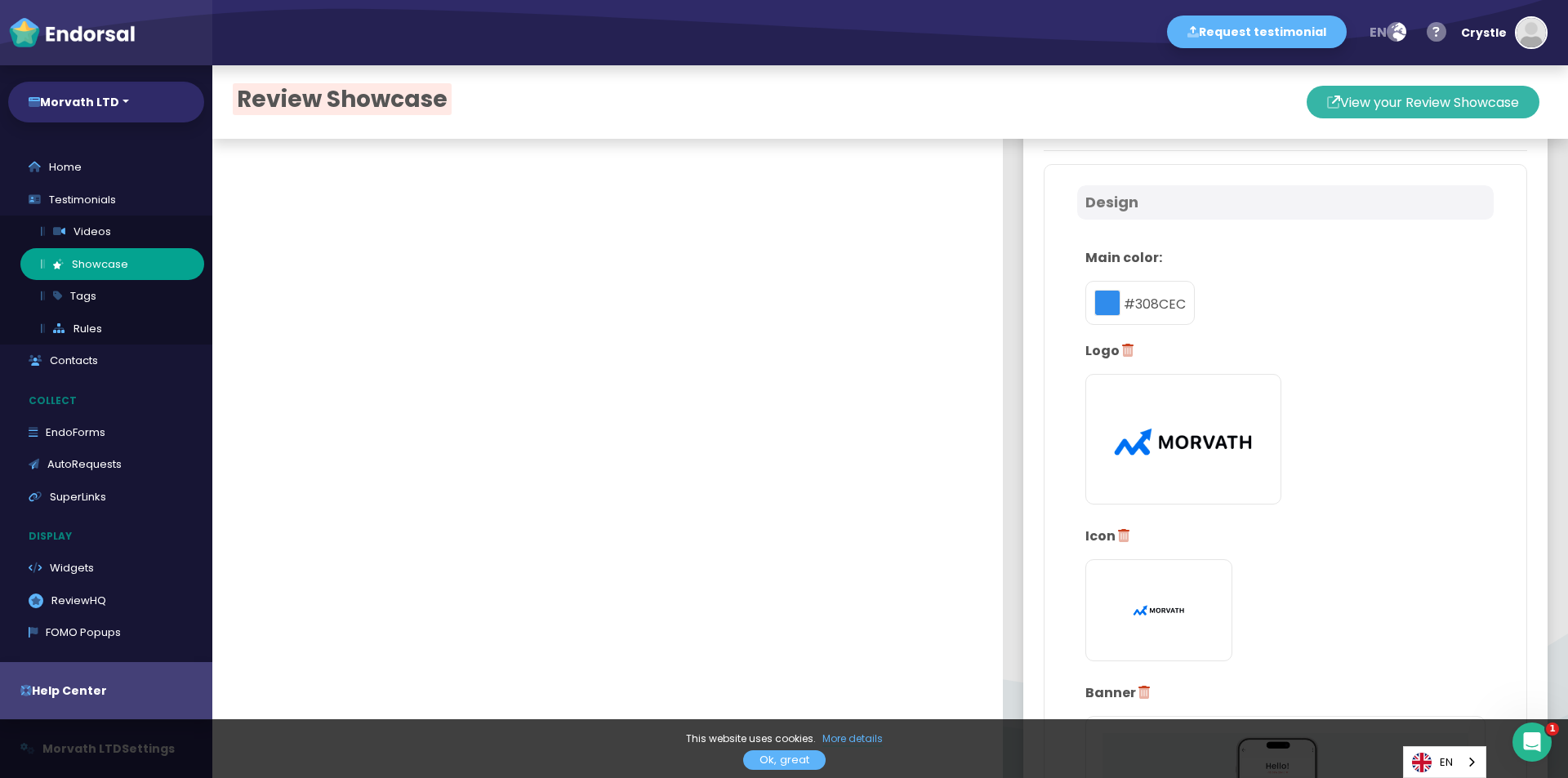
click at [1337, 98] on button "View your Review Showcase" at bounding box center [1422, 102] width 233 height 32
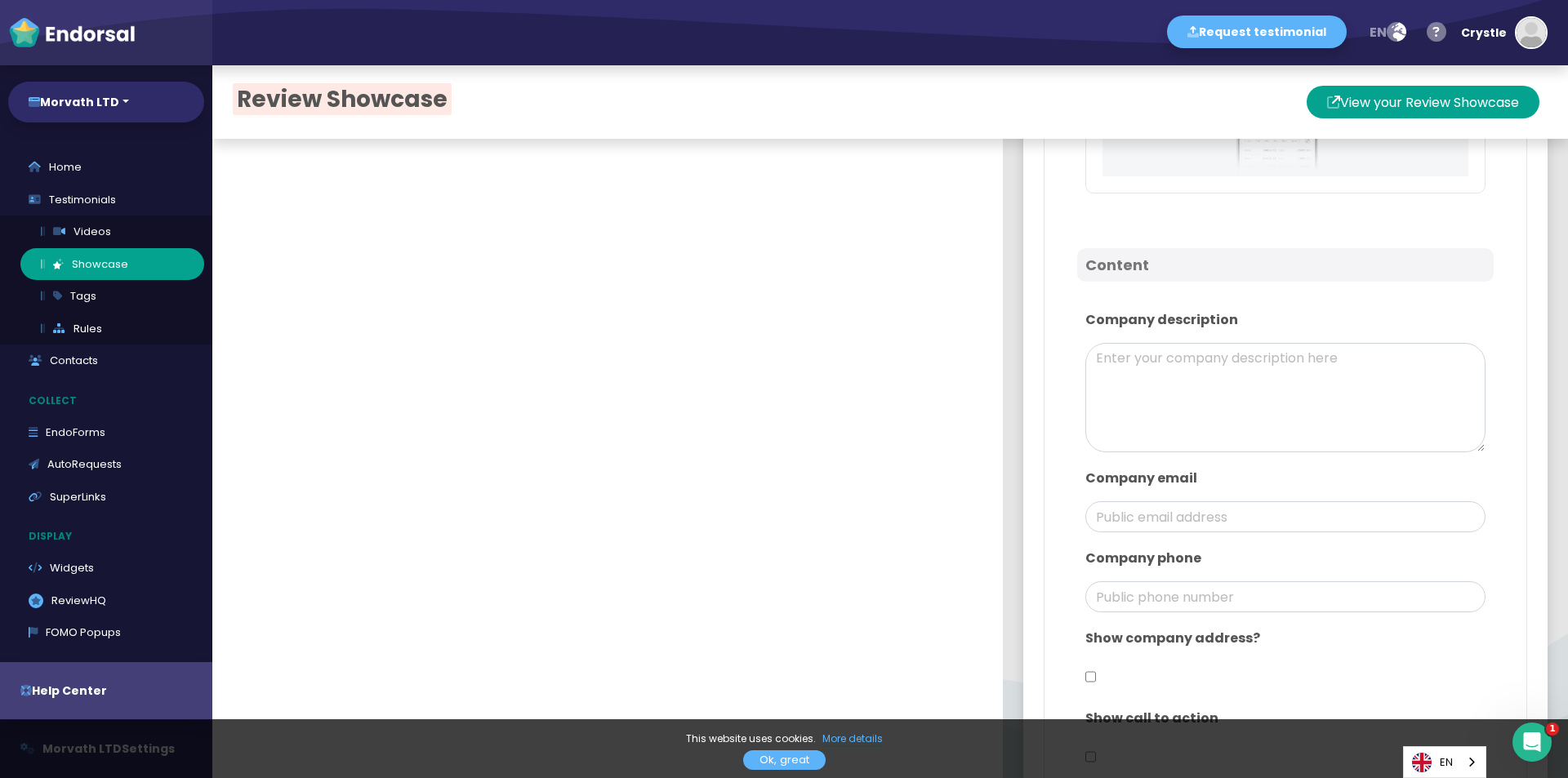
scroll to position [817, 0]
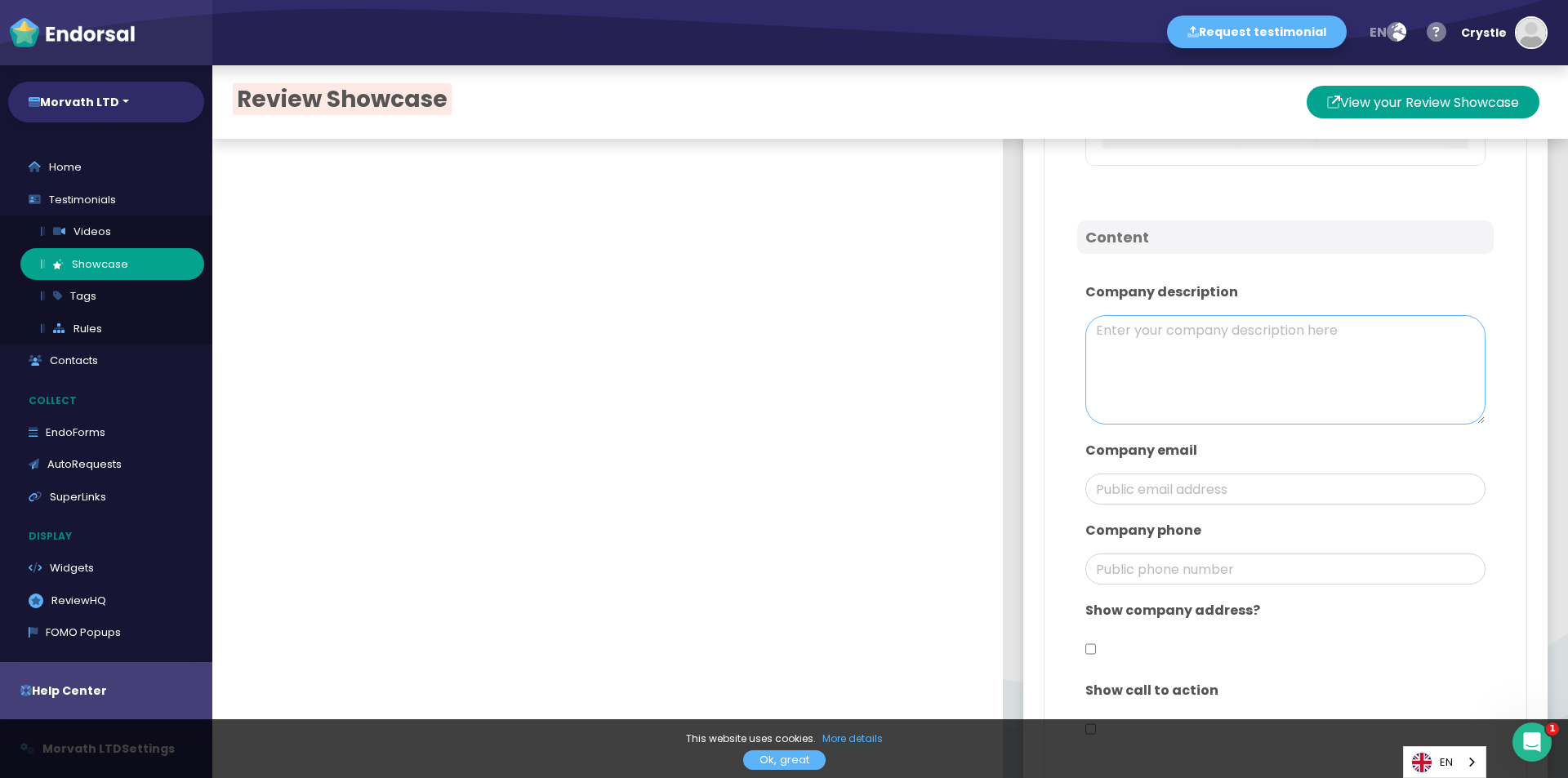
click at [1208, 365] on textarea at bounding box center [1285, 370] width 400 height 109
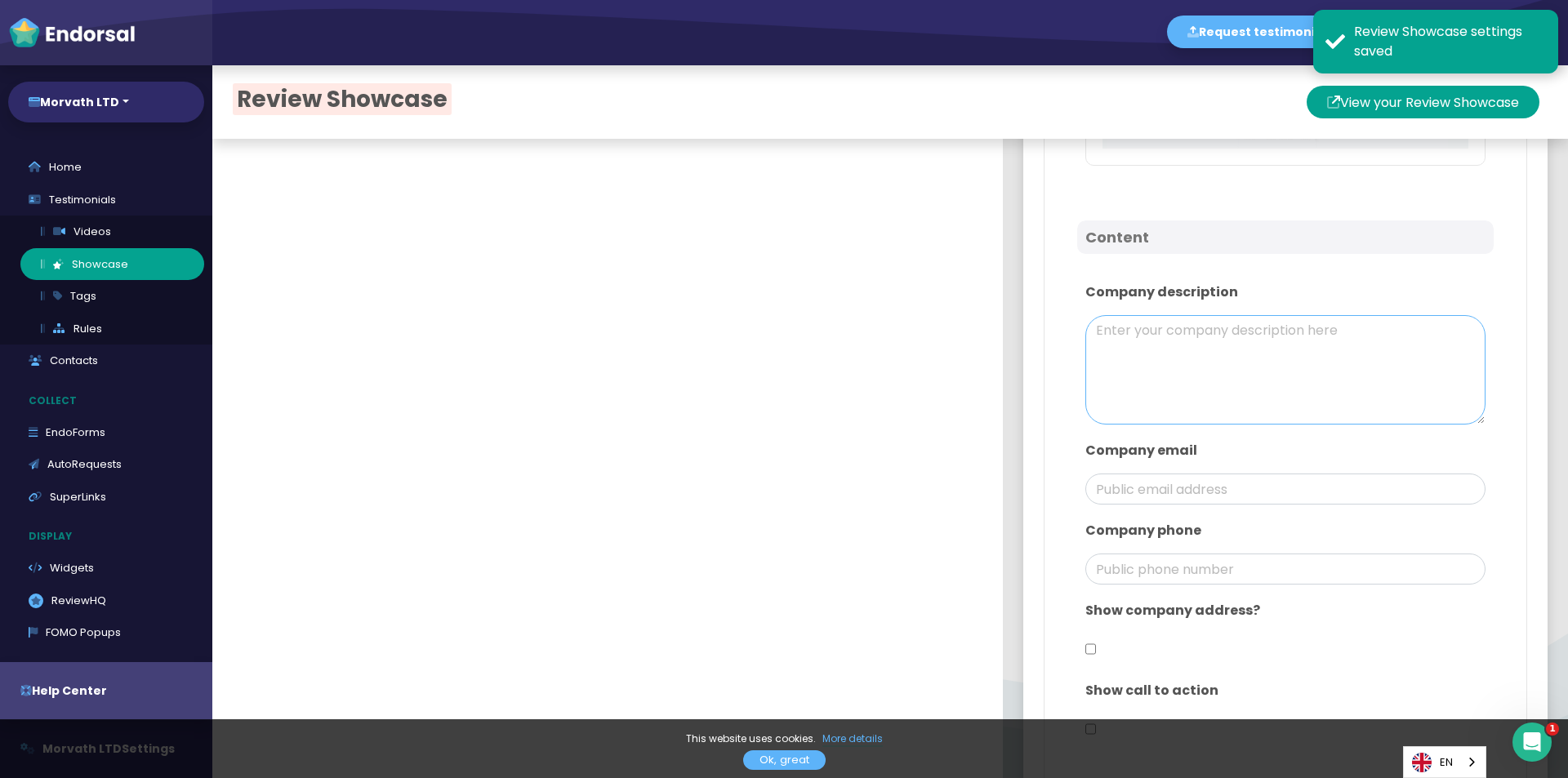
click at [1174, 359] on textarea at bounding box center [1285, 370] width 400 height 109
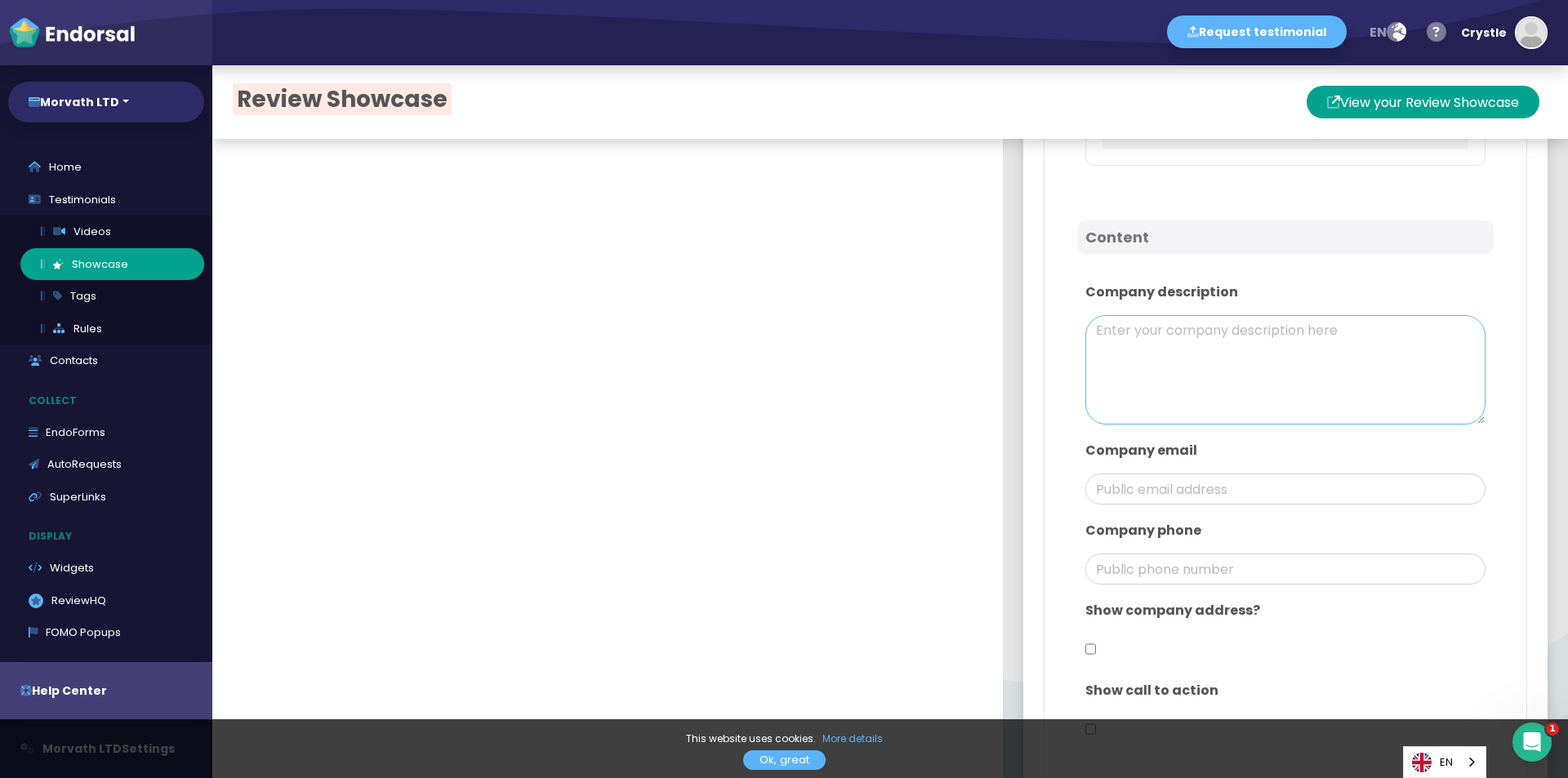
paste textarea "Morvath LTD is a trading platform that brings together cryptocurrencies, stocks…"
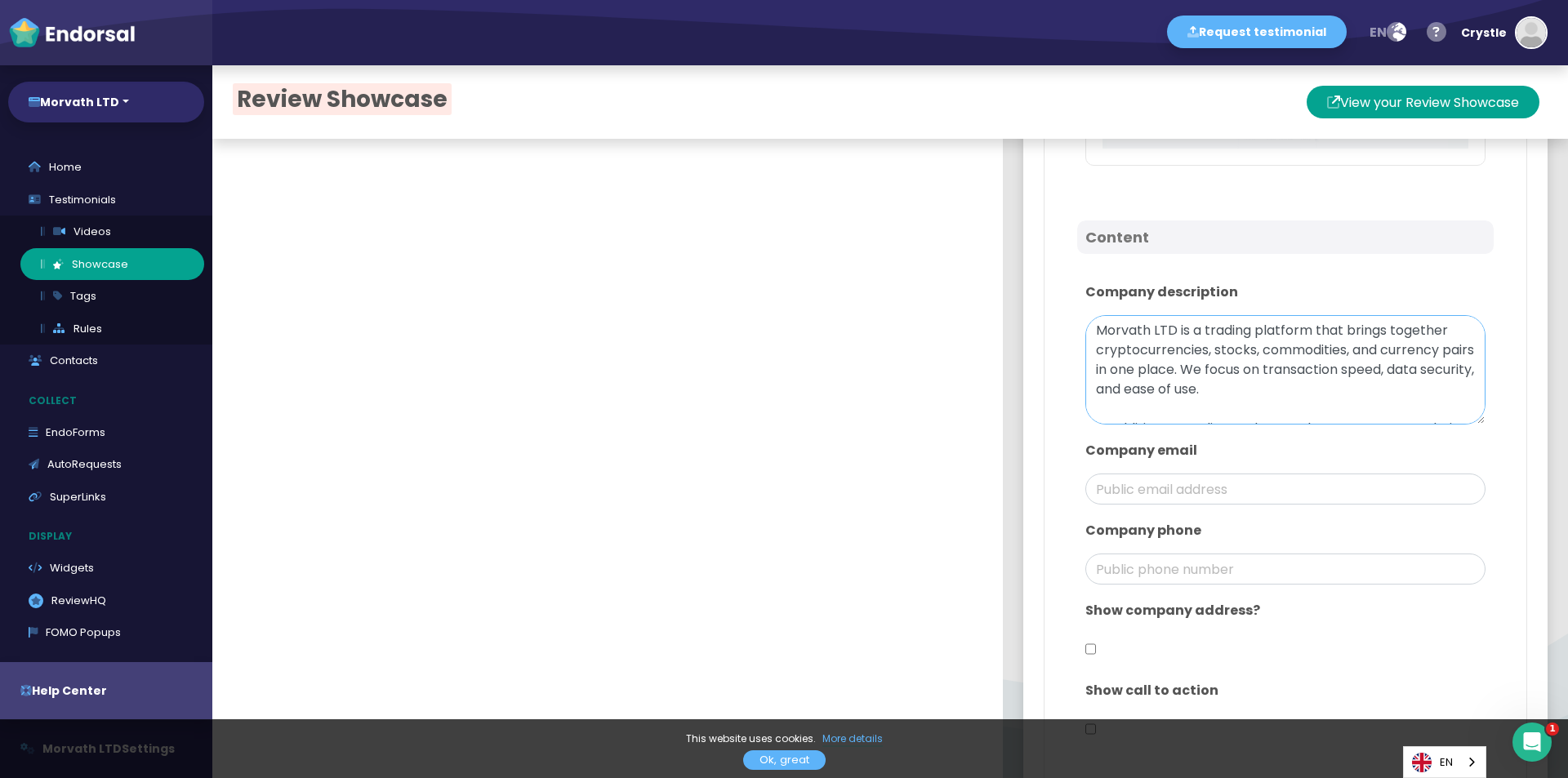
scroll to position [93, 0]
type textarea "Morvath LTD is a trading platform that brings together cryptocurrencies, stocks…"
click at [1170, 494] on input "email" at bounding box center [1285, 490] width 400 height 31
type input "[EMAIL_ADDRESS][DOMAIN_NAME]"
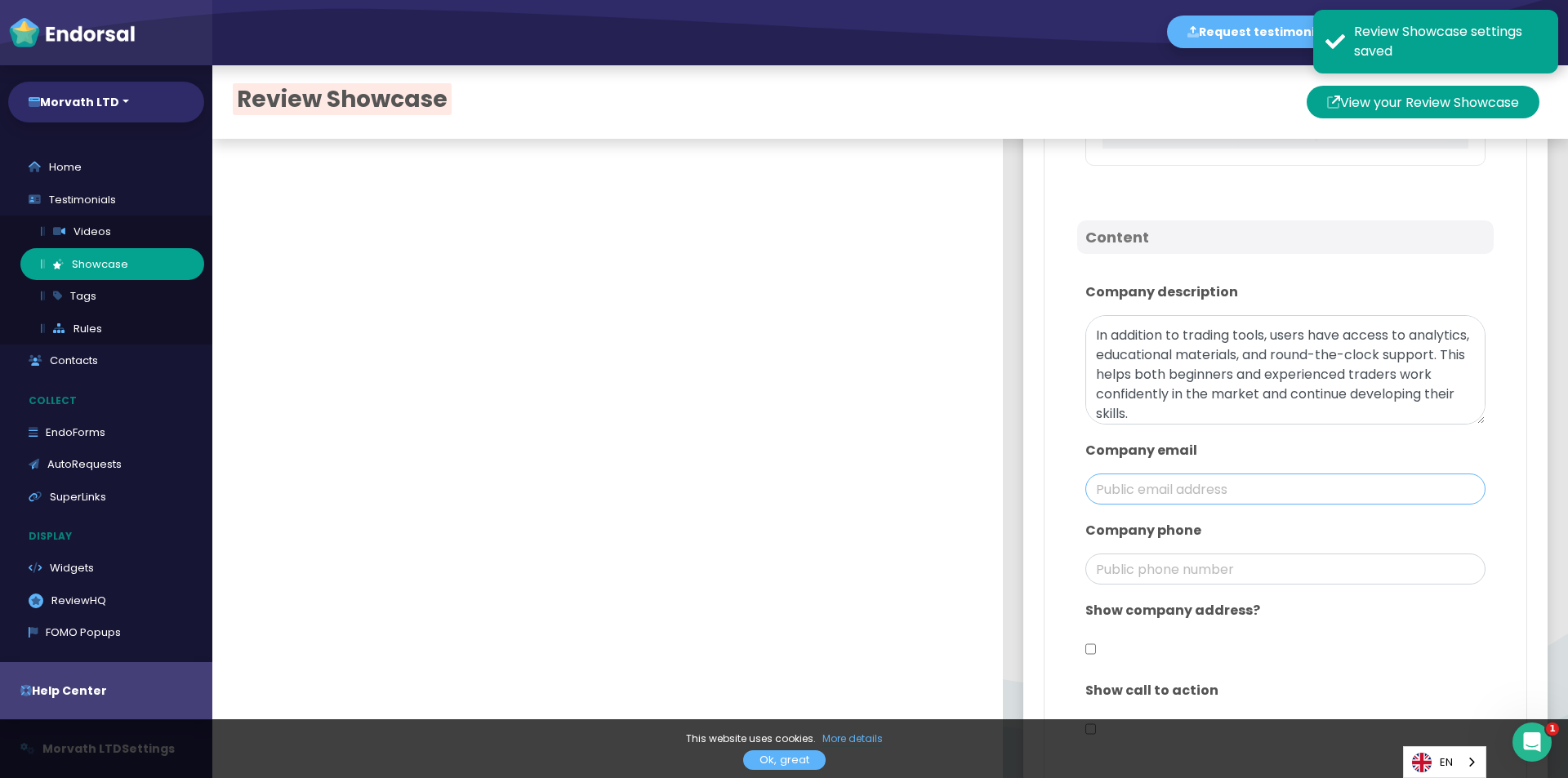
click at [1135, 486] on input "email" at bounding box center [1285, 490] width 400 height 31
drag, startPoint x: 1153, startPoint y: 487, endPoint x: 1055, endPoint y: 487, distance: 98.0
click at [1065, 487] on div "Design Main color: #308CEC Logo Icon Banner Content Company description Morvath…" at bounding box center [1285, 122] width 441 height 1344
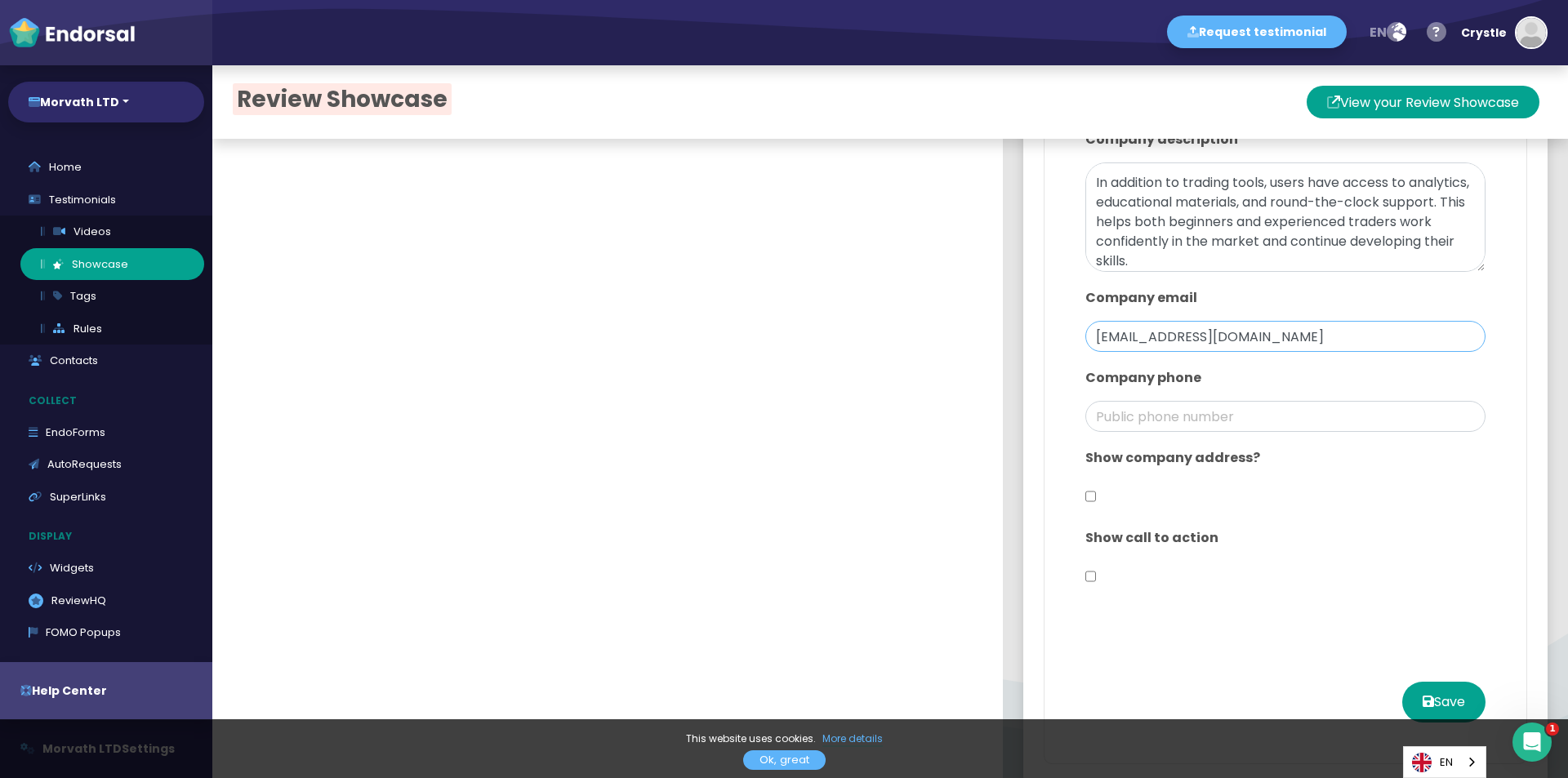
scroll to position [992, 0]
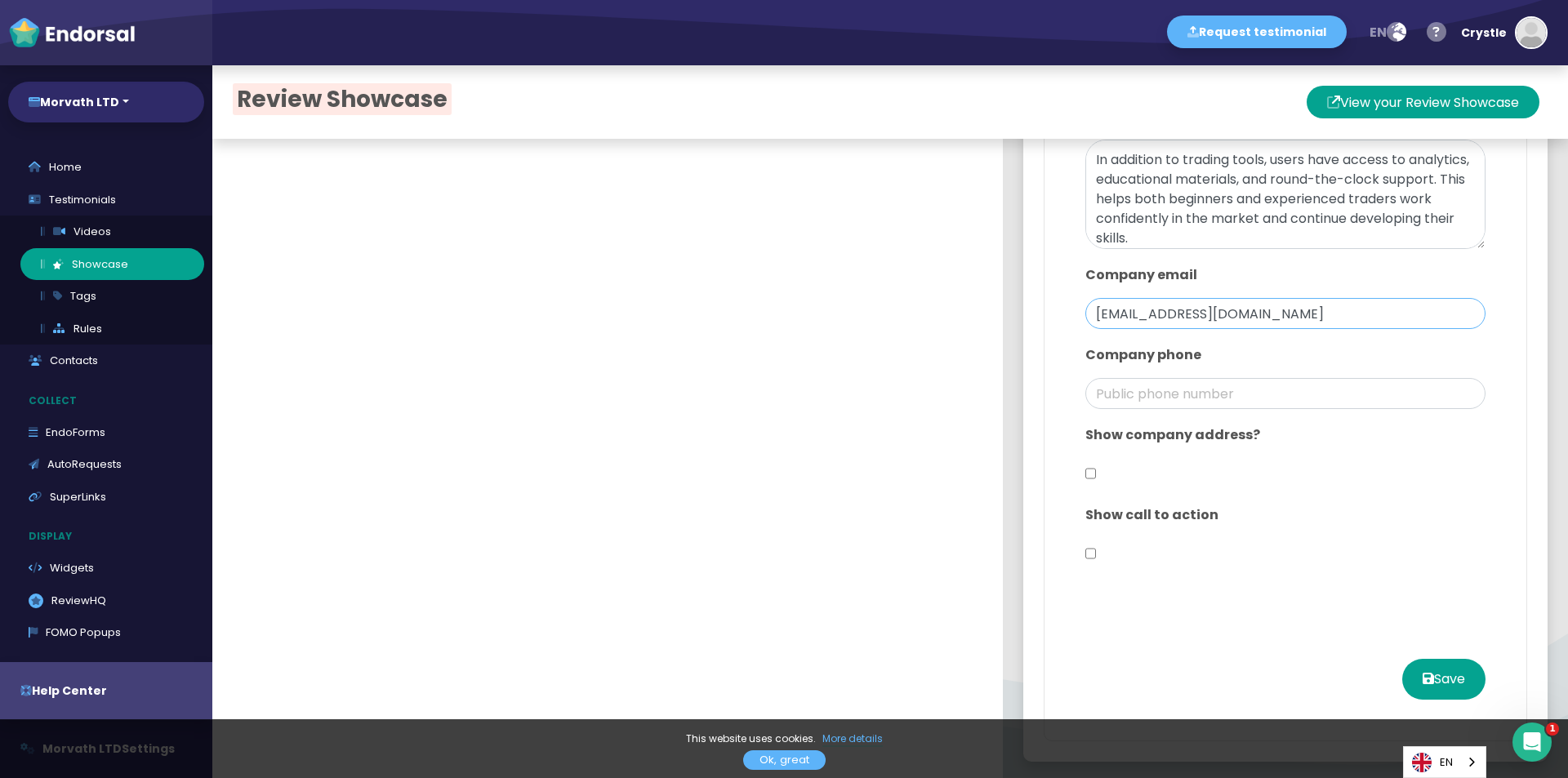
type input "[EMAIL_ADDRESS][DOMAIN_NAME]"
click at [1085, 470] on input "checkbox" at bounding box center [1090, 474] width 11 height 31
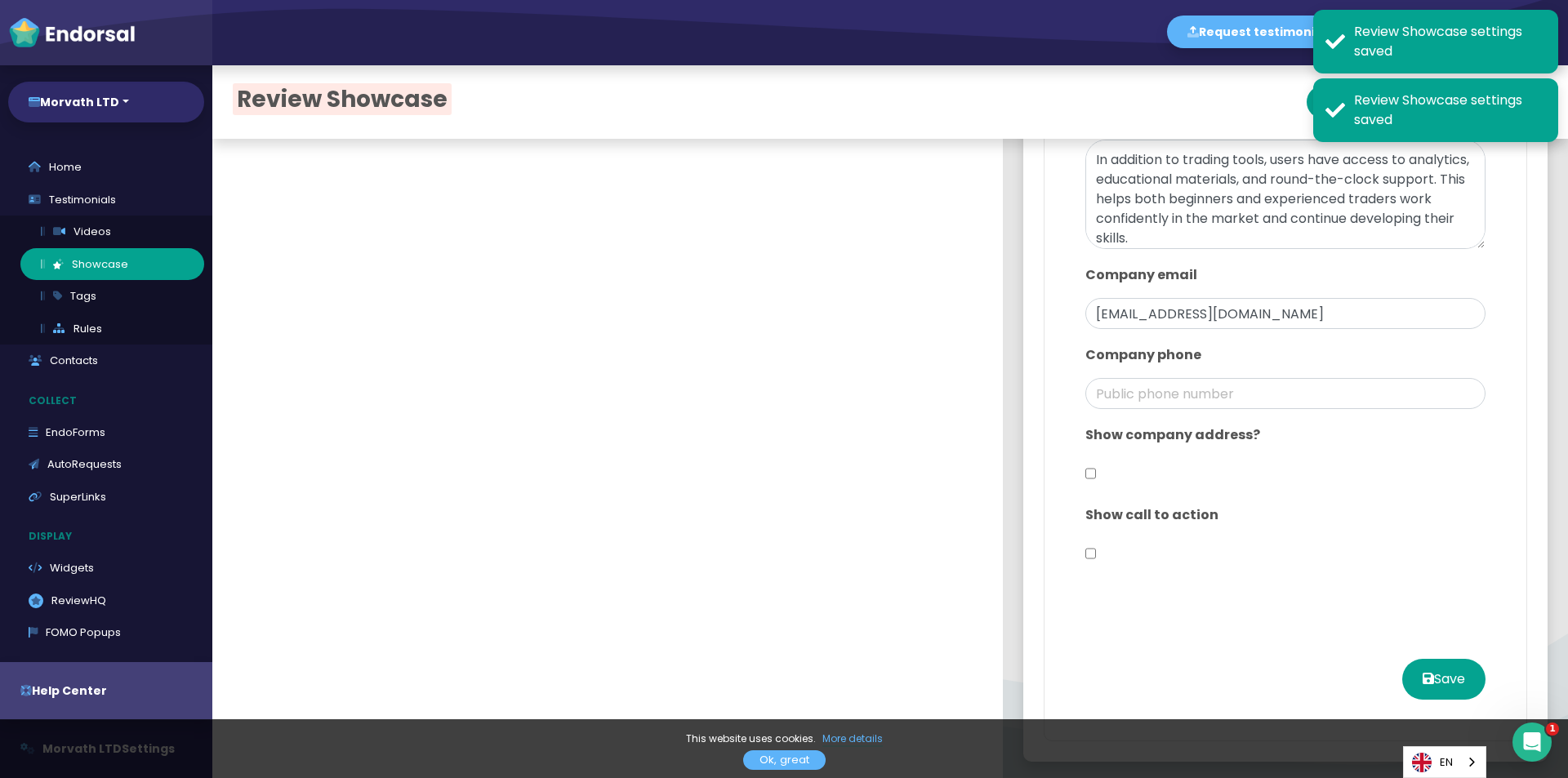
click at [1085, 470] on input "checkbox" at bounding box center [1090, 474] width 11 height 31
checkbox input "true"
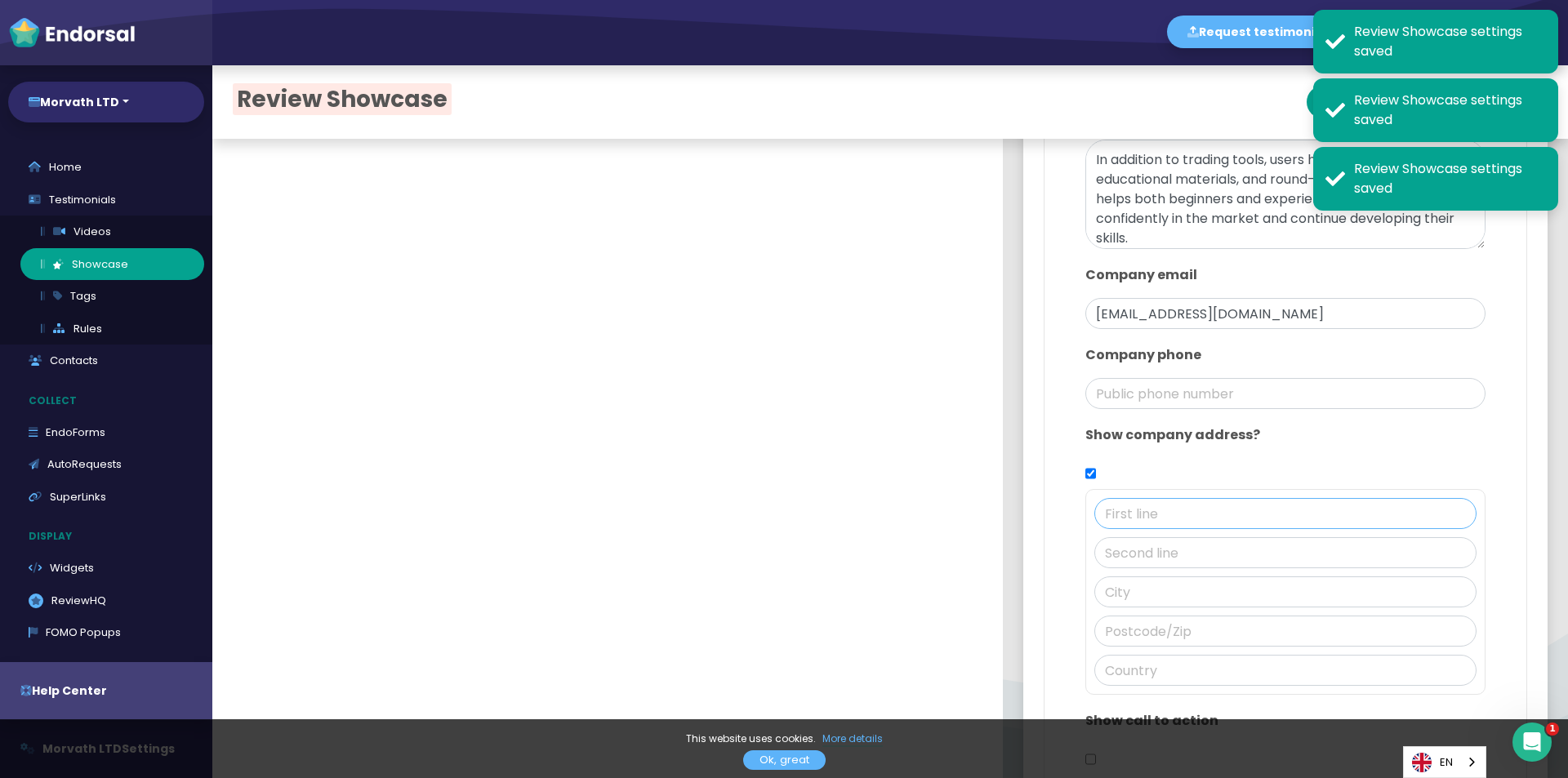
click at [1139, 514] on input "text" at bounding box center [1285, 514] width 382 height 31
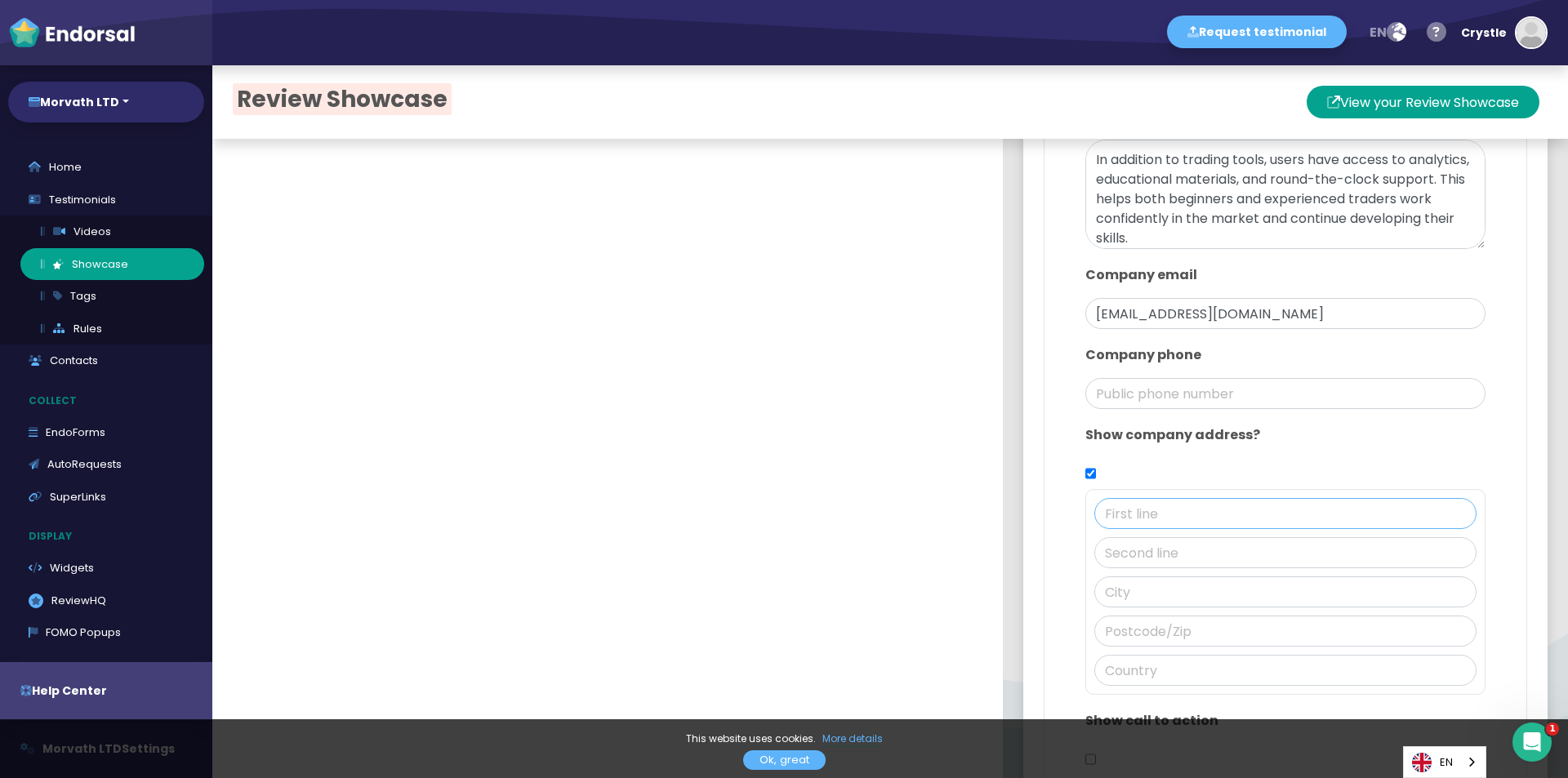
drag, startPoint x: 1115, startPoint y: 514, endPoint x: 1124, endPoint y: 517, distance: 9.5
click at [1115, 514] on input "text" at bounding box center [1285, 514] width 382 height 31
type input "3"
paste input "Poststraße"
type input "Poststraße"
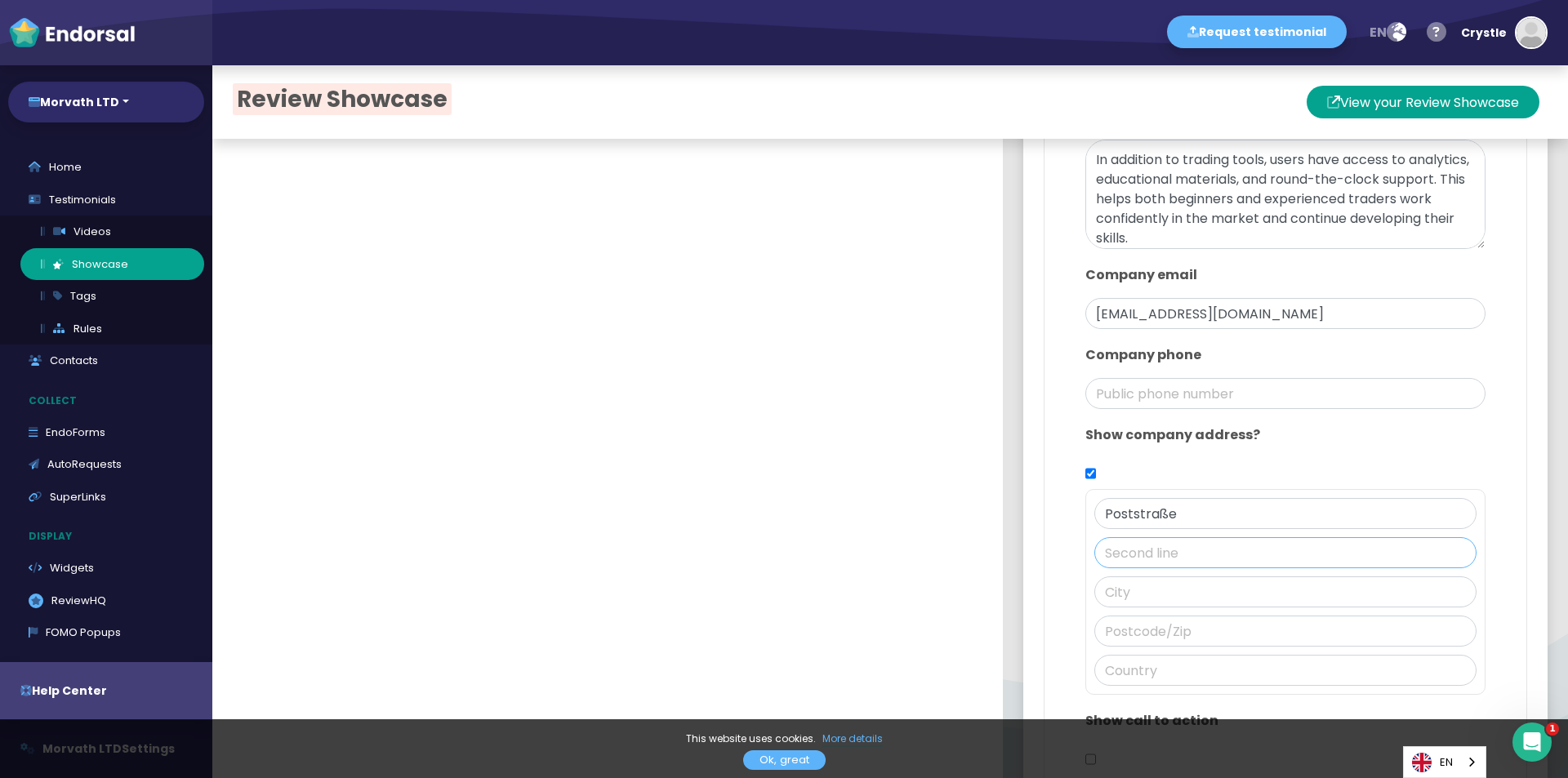
click at [1145, 540] on input "text" at bounding box center [1285, 553] width 382 height 31
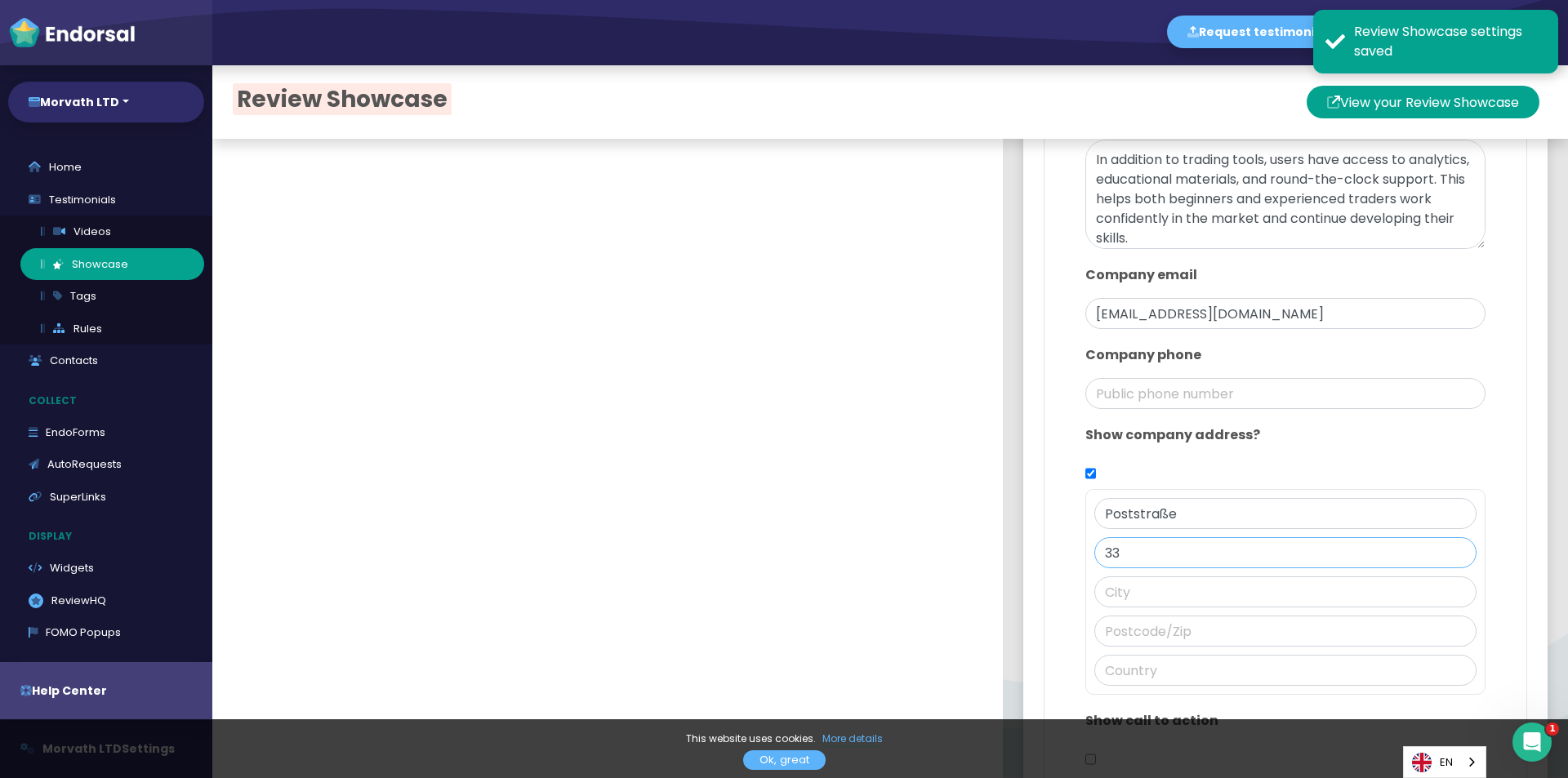
type input "33"
click at [1135, 584] on input "text" at bounding box center [1285, 592] width 382 height 31
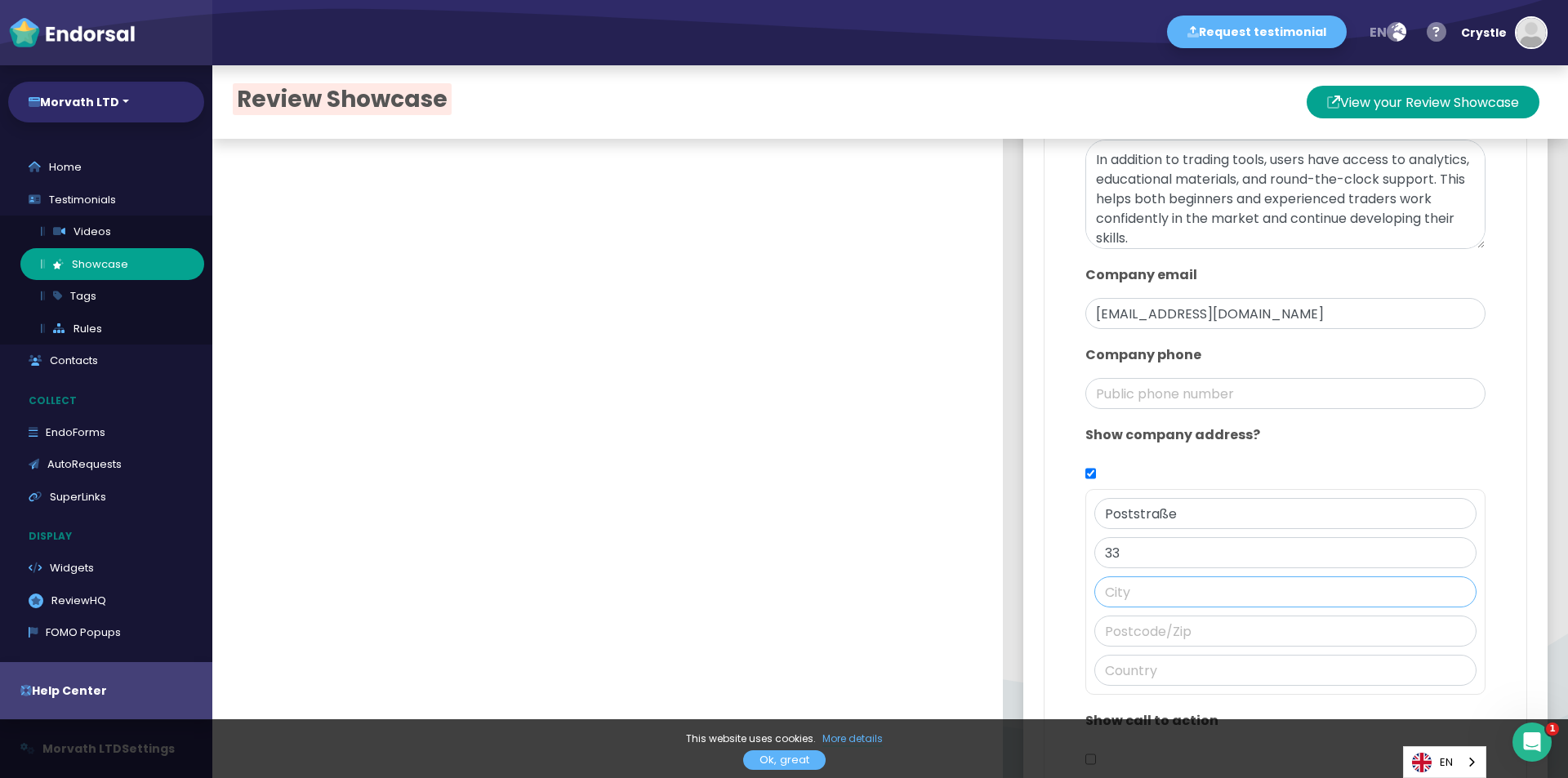
click at [1113, 590] on input "text" at bounding box center [1285, 592] width 382 height 31
paste input "[GEOGRAPHIC_DATA]"
type input "[GEOGRAPHIC_DATA]"
click at [1133, 619] on input "text" at bounding box center [1285, 631] width 382 height 31
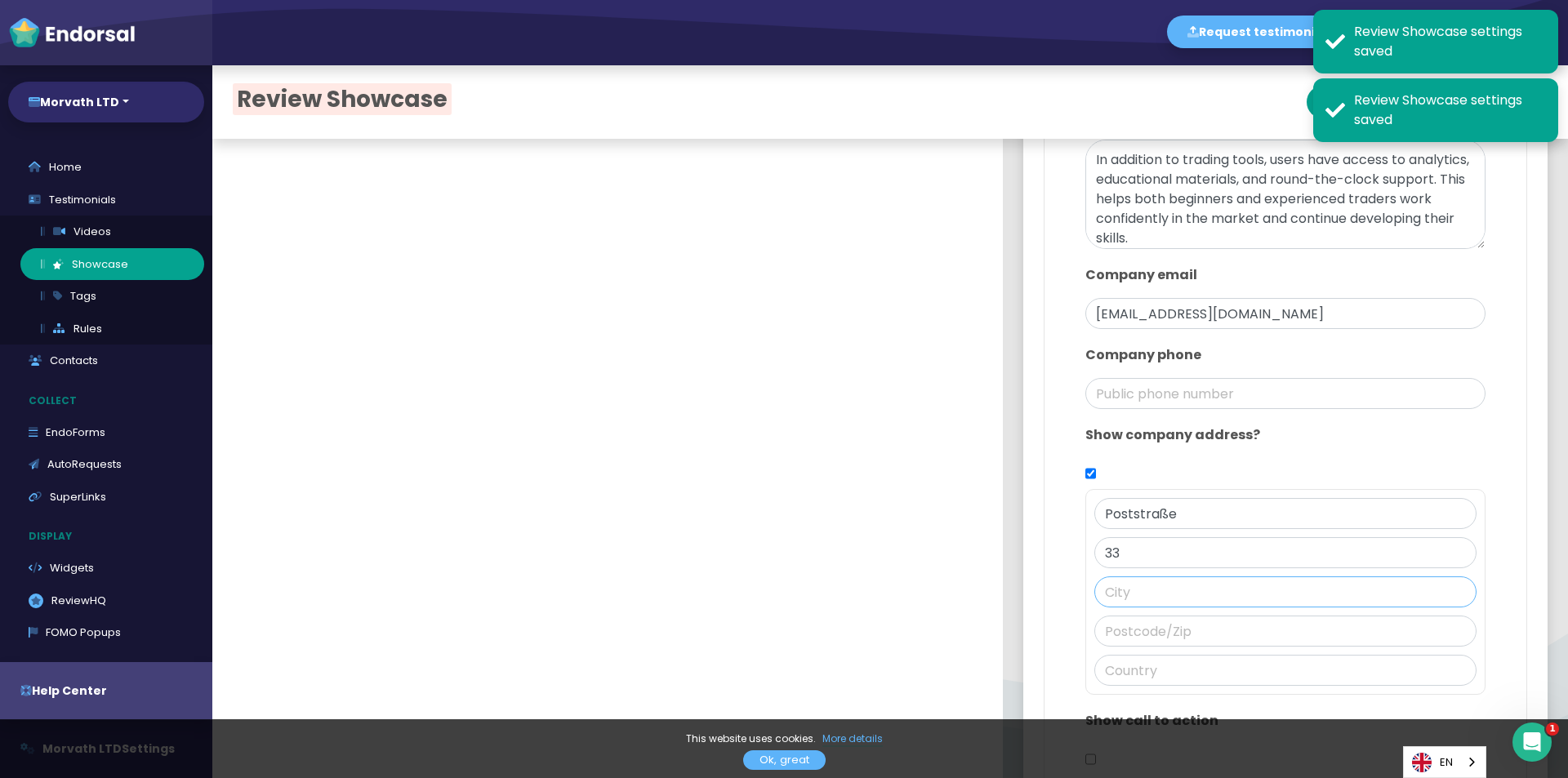
click at [1214, 582] on input "text" at bounding box center [1285, 592] width 382 height 31
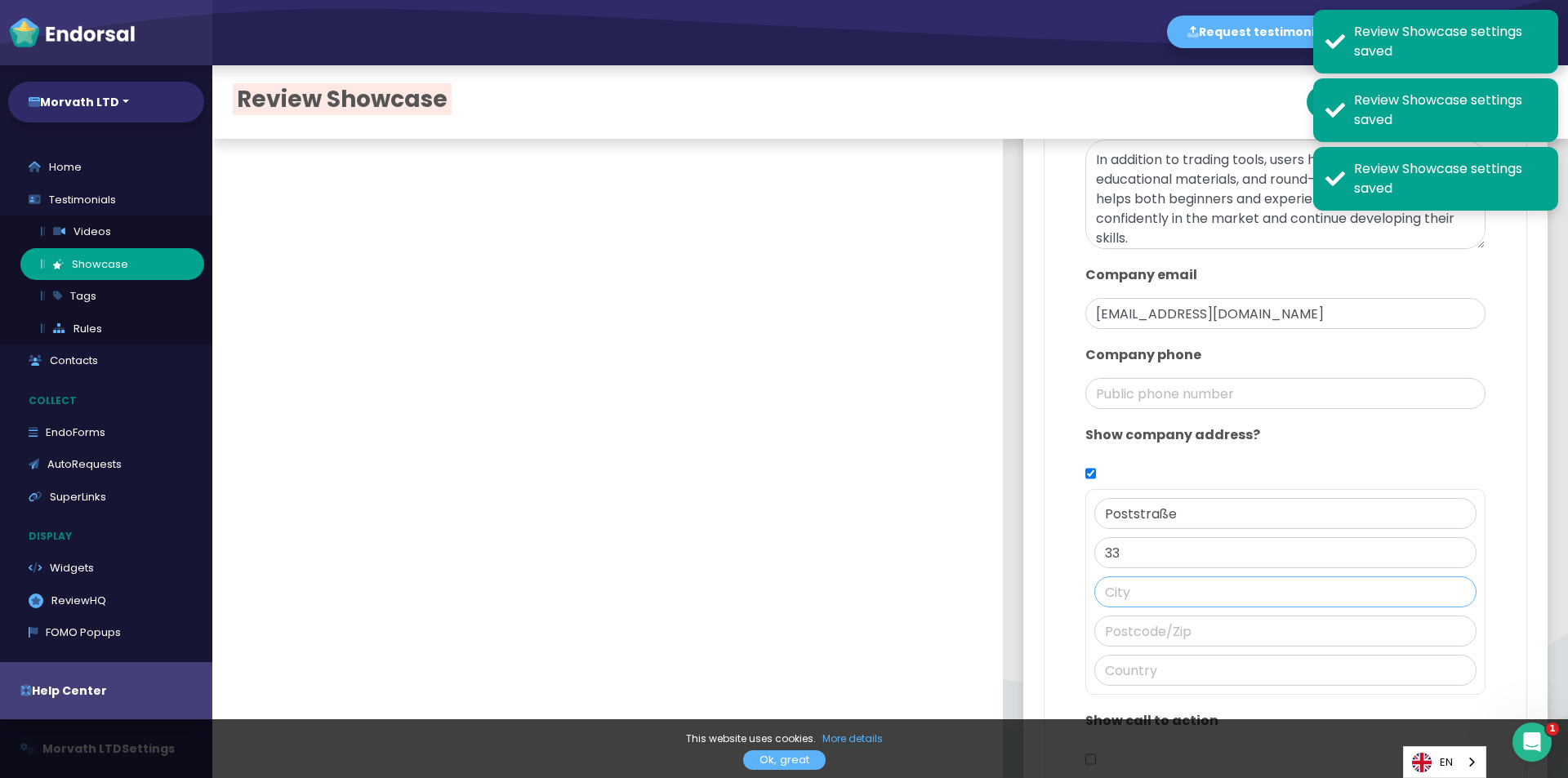
paste input "[GEOGRAPHIC_DATA]"
type input "[GEOGRAPHIC_DATA]"
click at [1137, 626] on input "text" at bounding box center [1285, 631] width 382 height 31
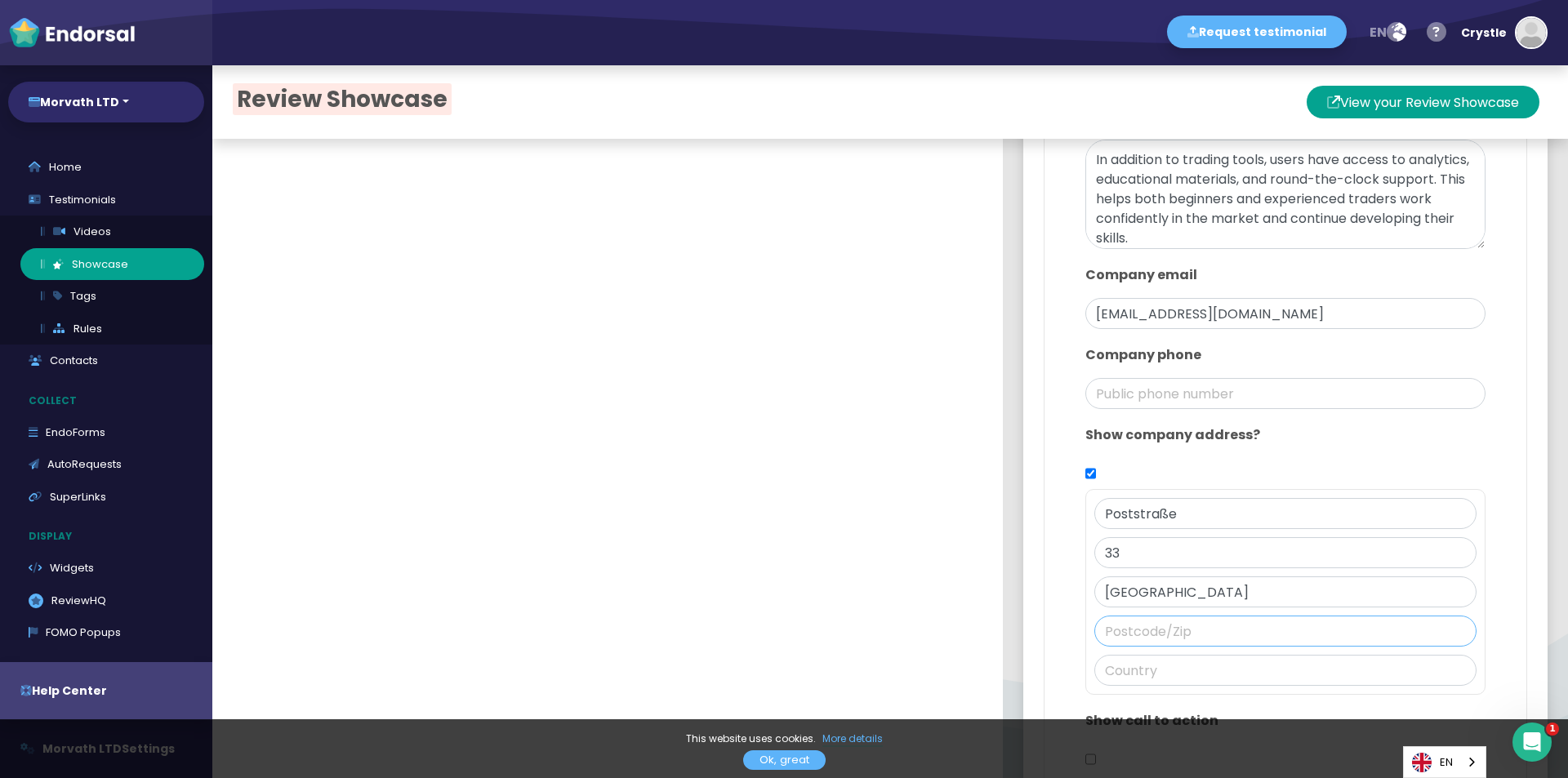
click at [1094, 626] on input "text" at bounding box center [1285, 631] width 382 height 31
paste input "20354,"
type input "20354"
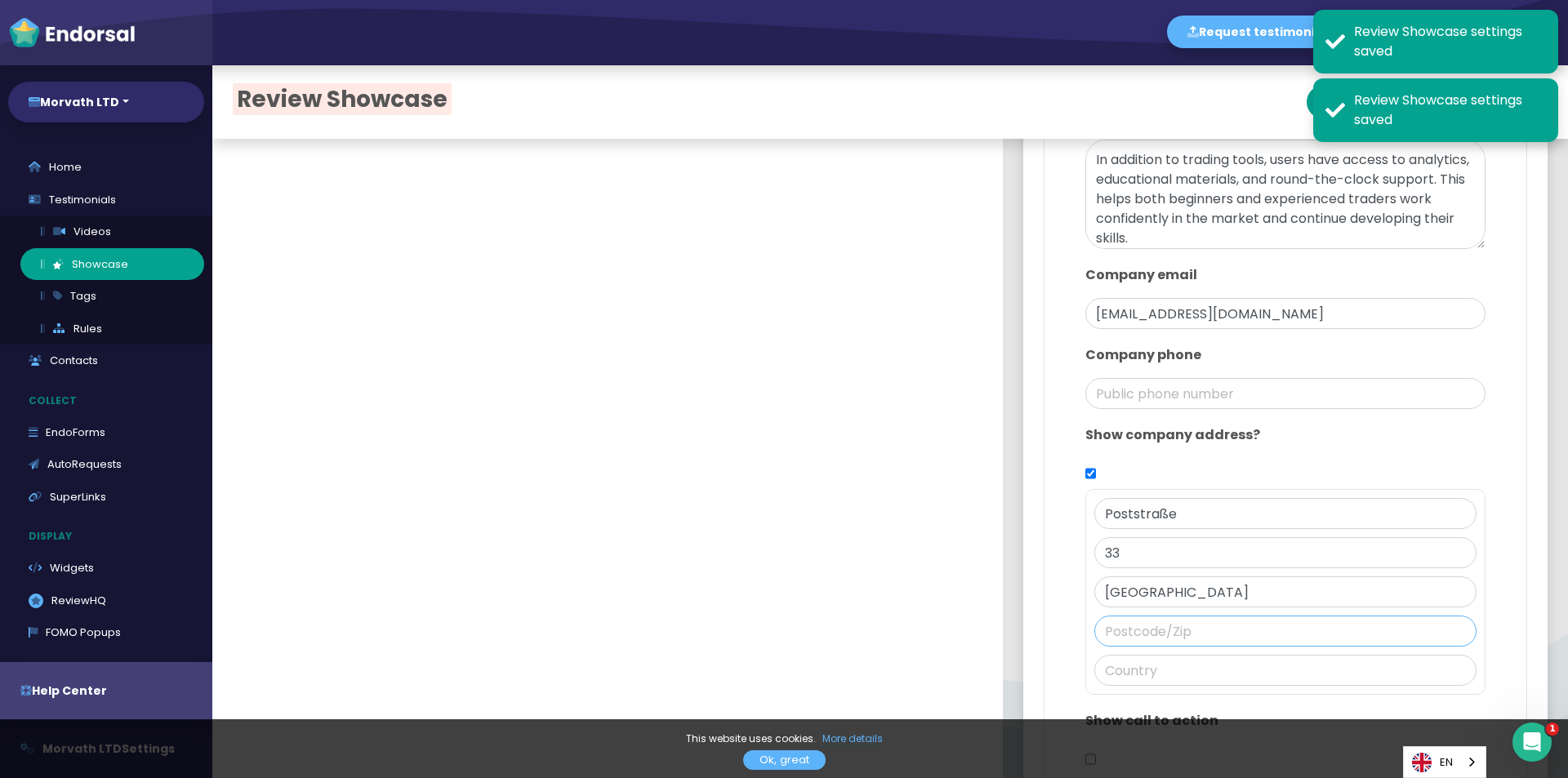
paste input "20354,"
type input "20354"
click at [1135, 673] on input "text" at bounding box center [1285, 670] width 382 height 31
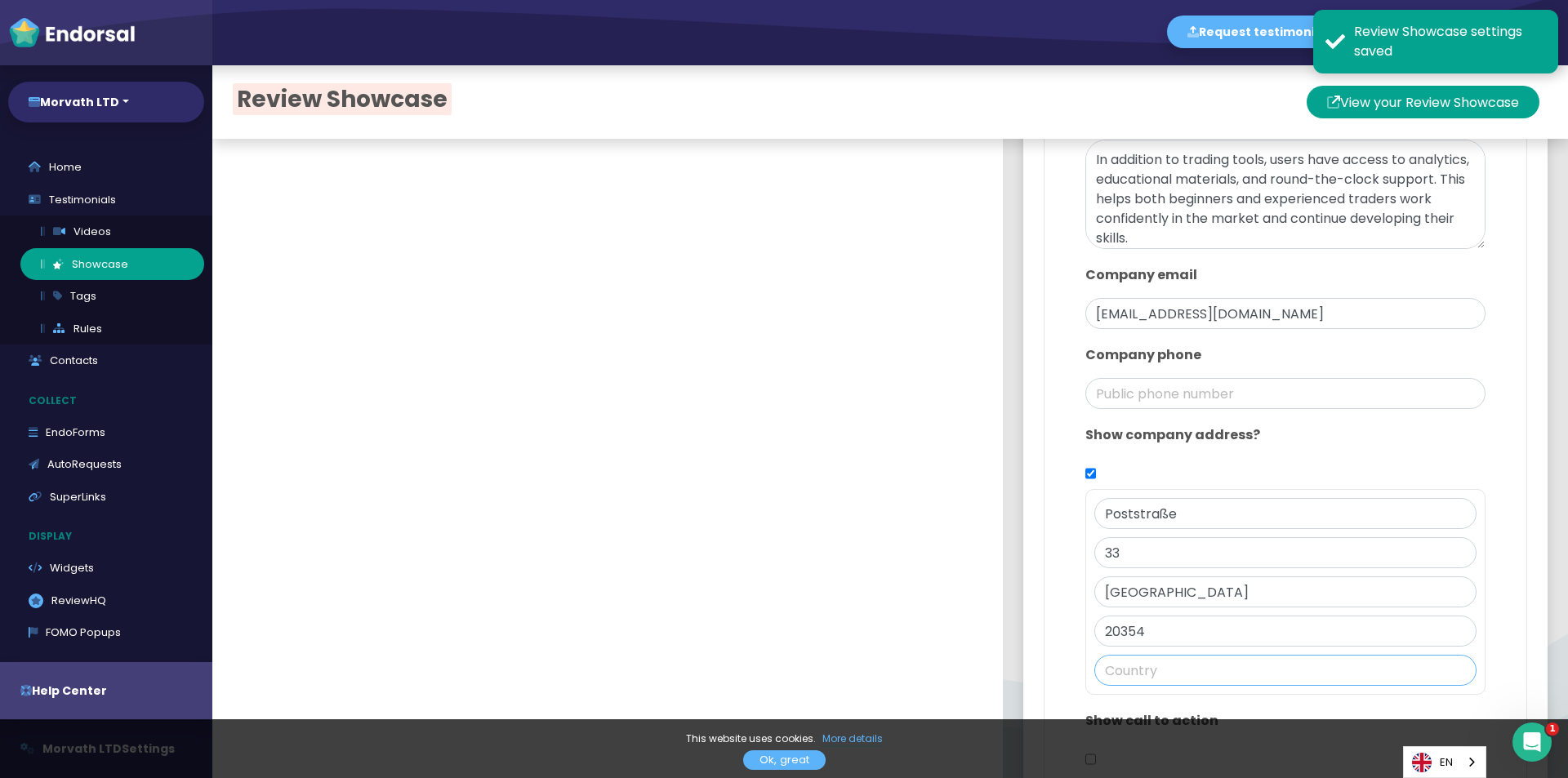
click at [1116, 675] on input "text" at bounding box center [1285, 670] width 382 height 31
paste input "[GEOGRAPHIC_DATA]"
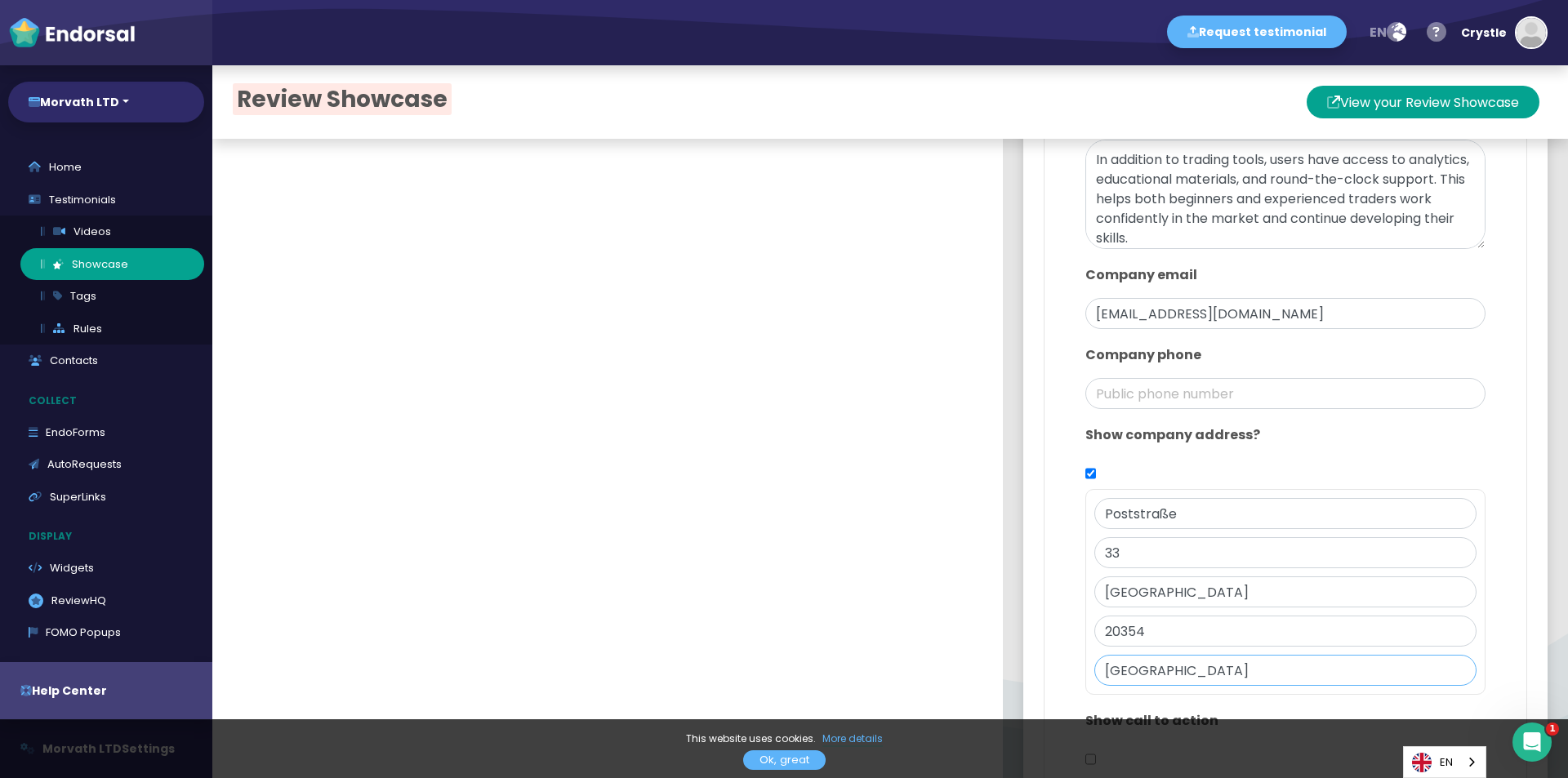
type input "[GEOGRAPHIC_DATA]"
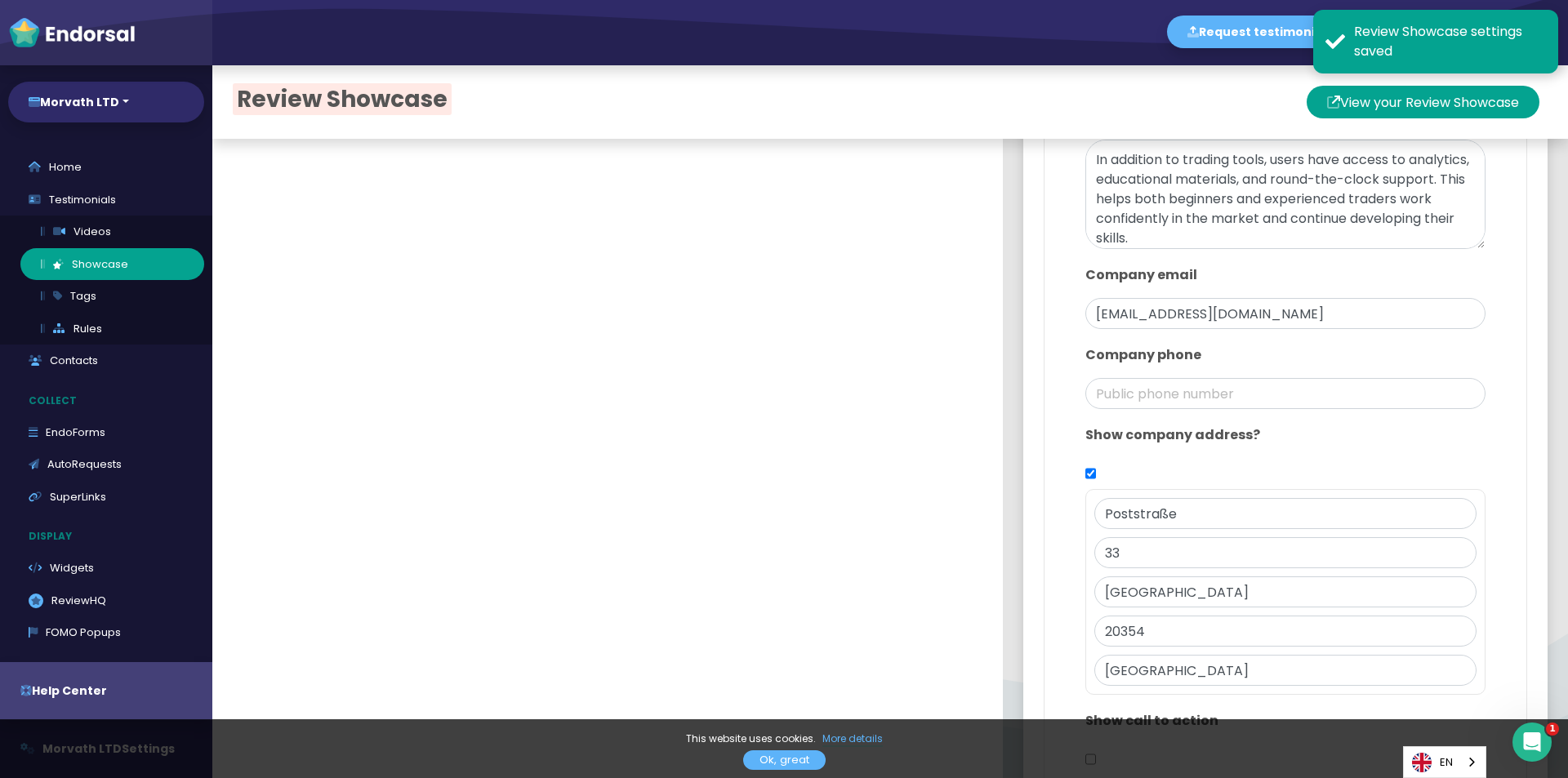
click at [785, 772] on div "This website uses cookies. More details Ok, great" at bounding box center [784, 749] width 1568 height 59
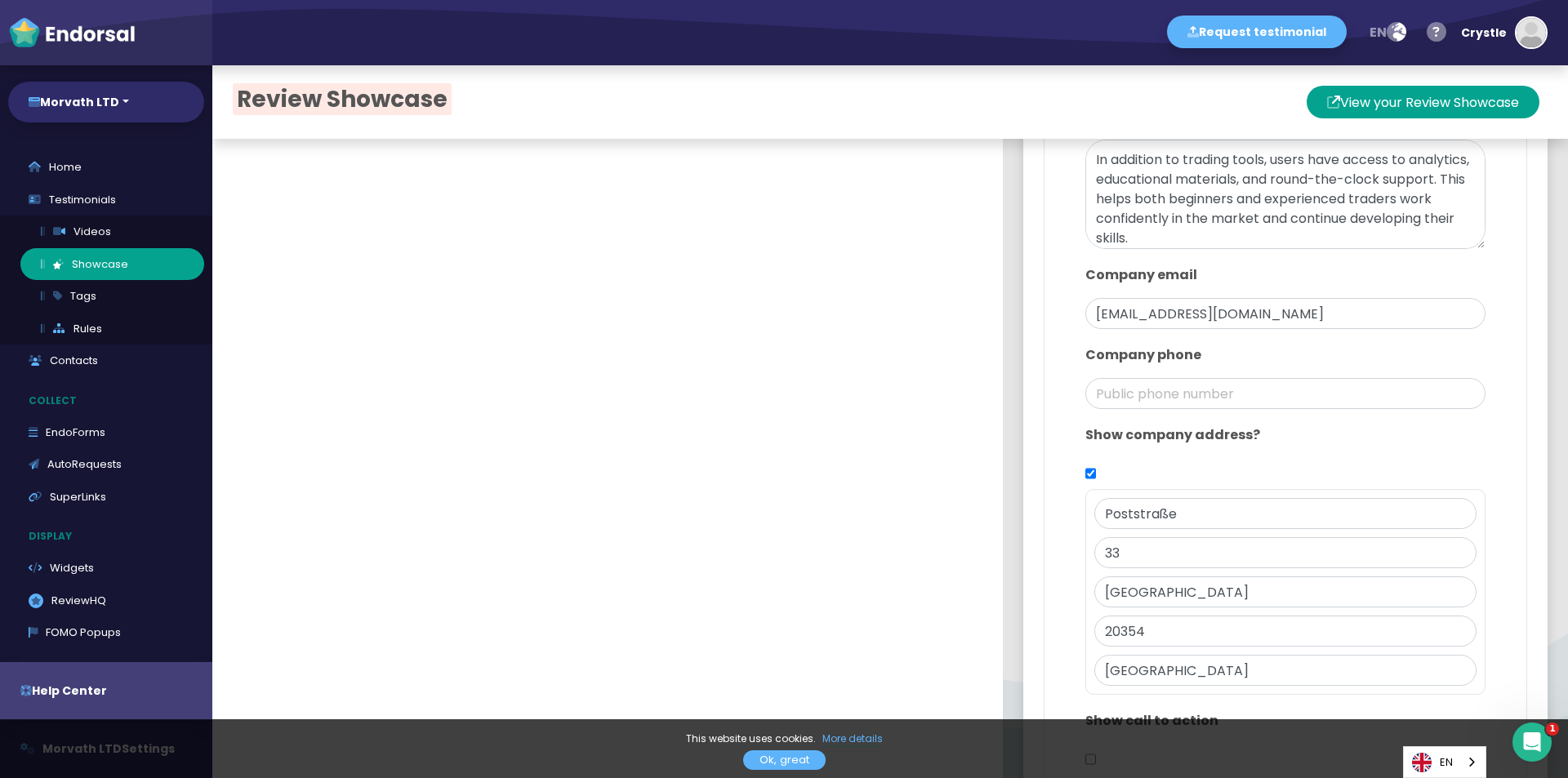
click at [780, 761] on link "Ok, great" at bounding box center [784, 760] width 82 height 20
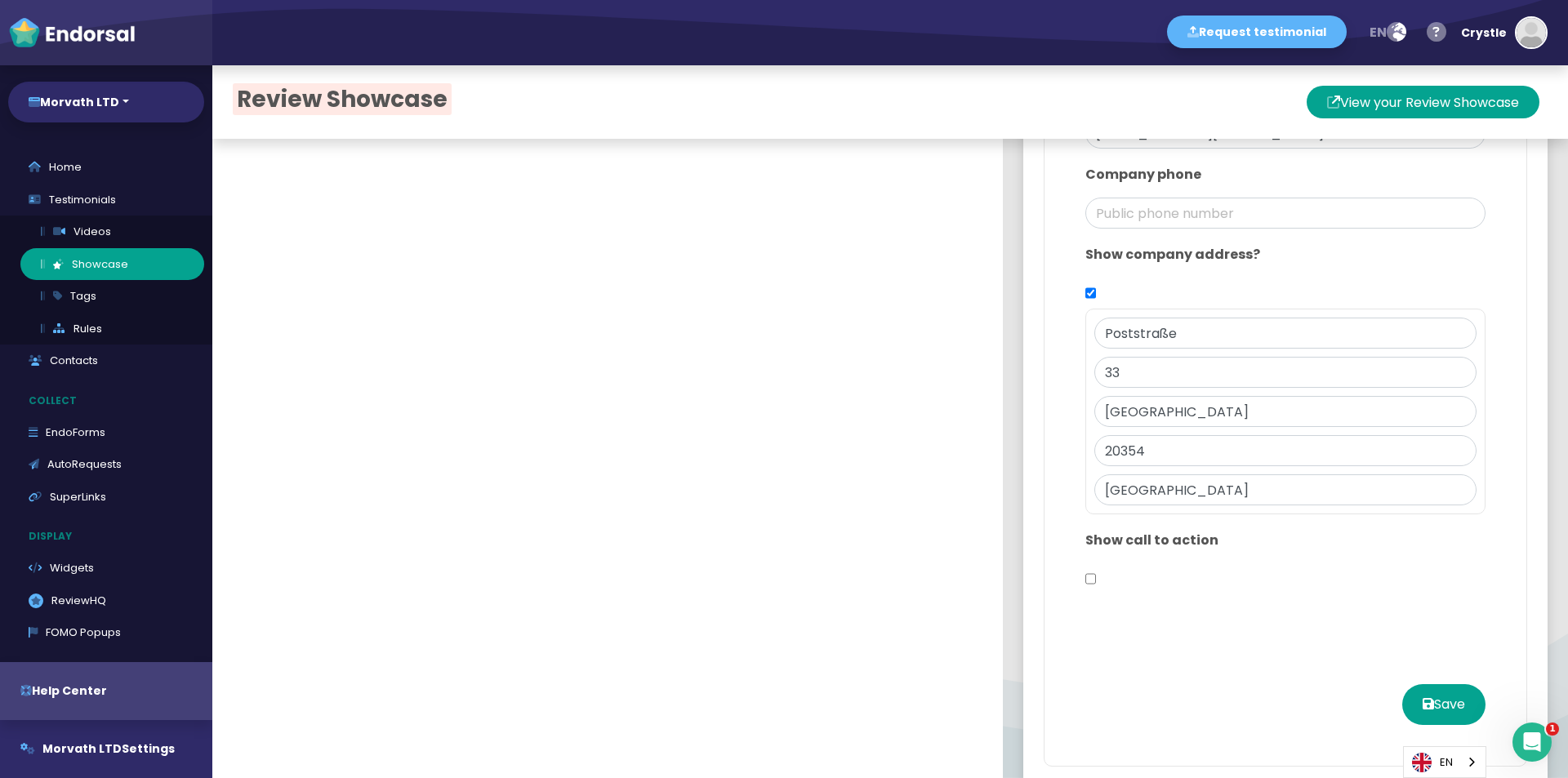
scroll to position [1198, 0]
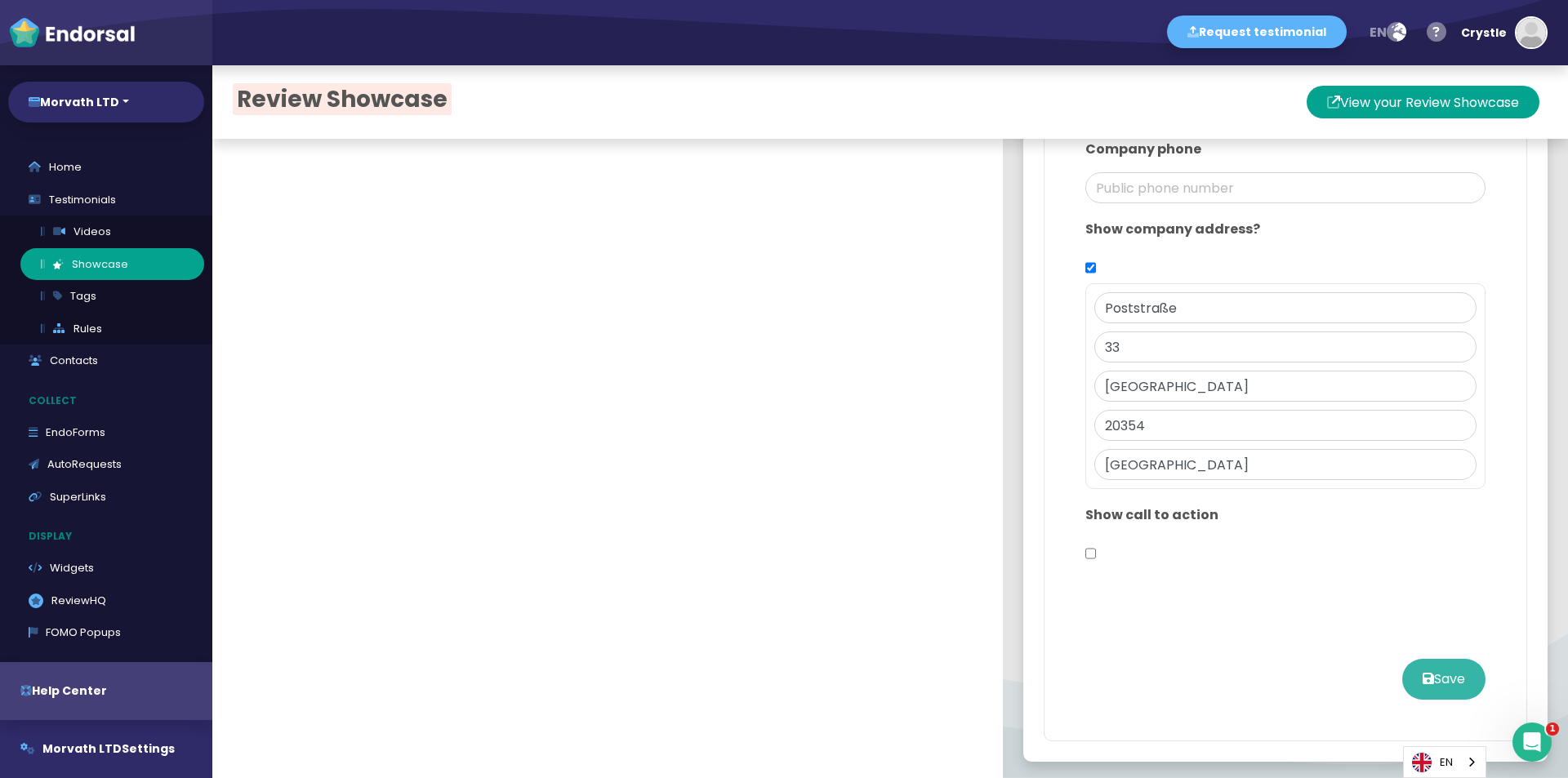
click at [1422, 682] on button "Save" at bounding box center [1443, 679] width 83 height 41
